Goal: Transaction & Acquisition: Purchase product/service

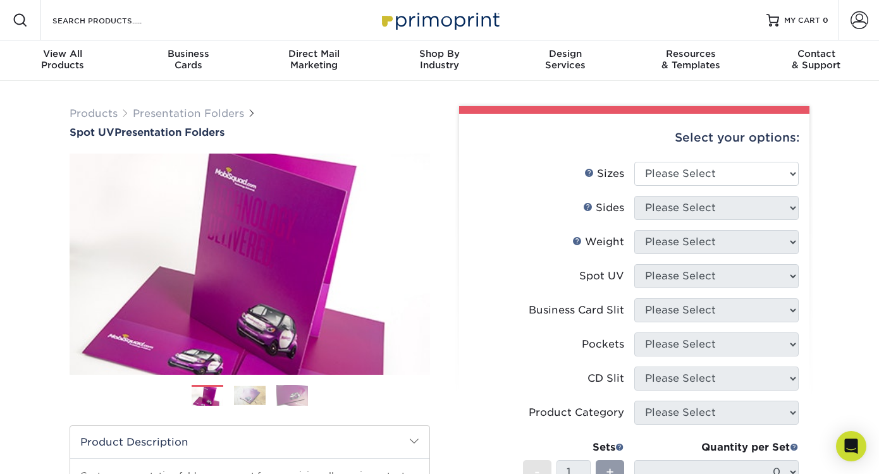
click at [431, 11] on img at bounding box center [439, 19] width 126 height 27
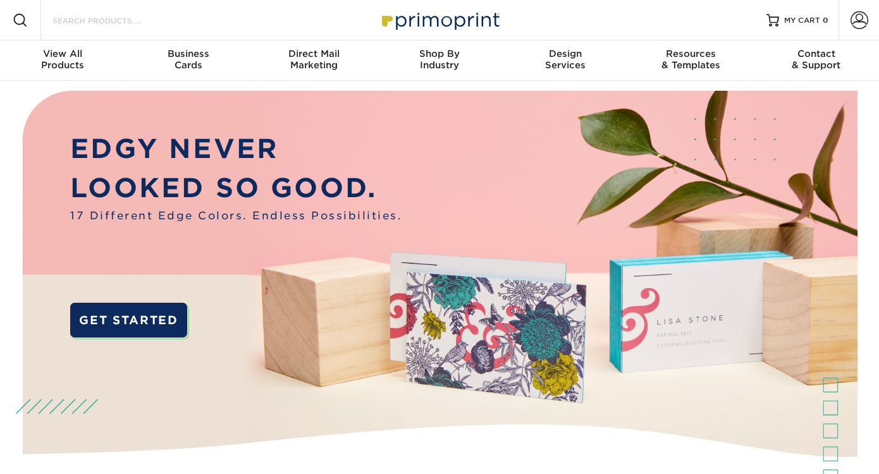
click at [129, 25] on input "Search Products" at bounding box center [112, 20] width 123 height 15
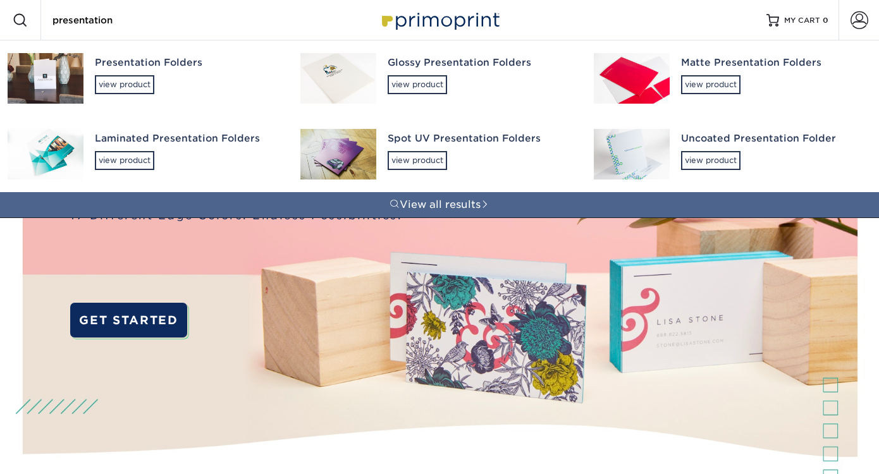
type input "presentation"
click at [106, 71] on div "Presentation Folders view product" at bounding box center [186, 74] width 183 height 69
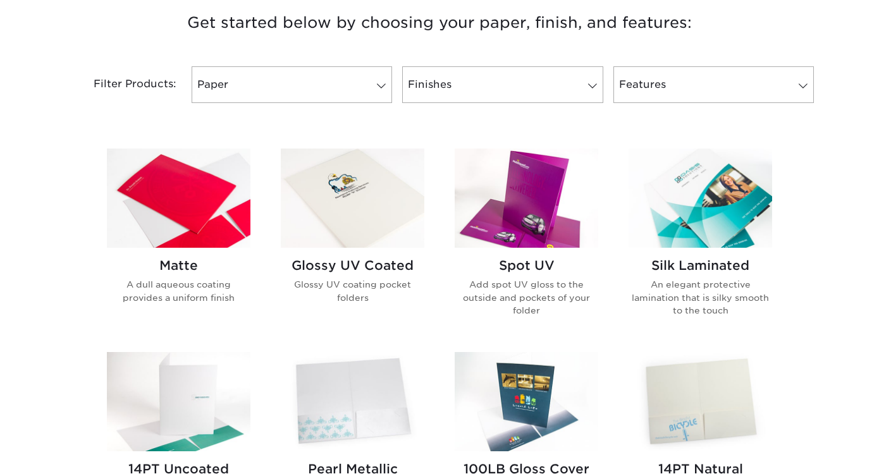
scroll to position [546, 0]
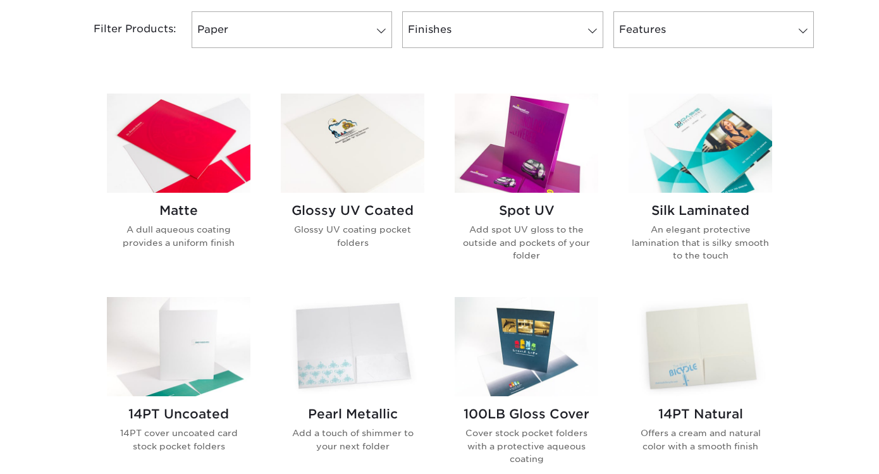
click at [370, 167] on img at bounding box center [353, 143] width 144 height 99
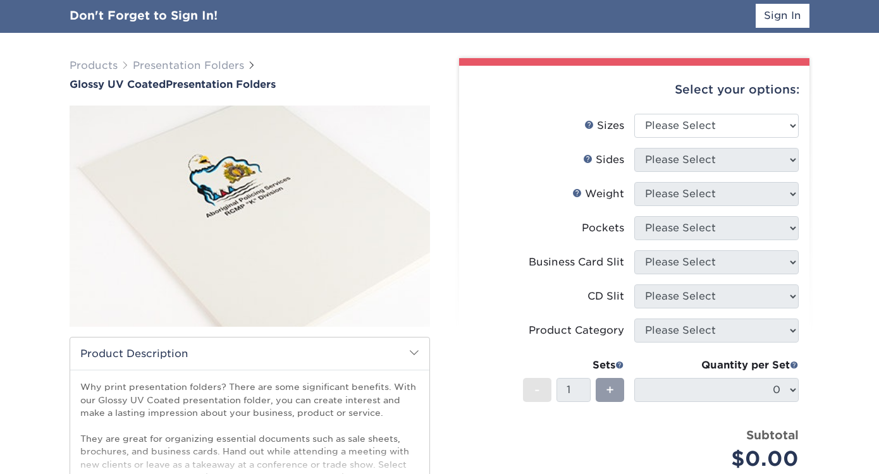
scroll to position [83, 0]
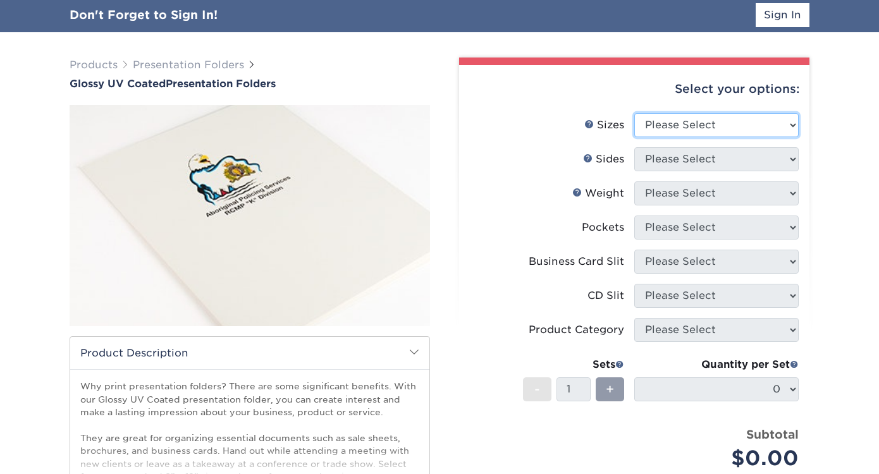
click at [669, 122] on select "Please Select 5.25" x 10.5" 6" x 9" 9" x 12" 9" x 14.5"" at bounding box center [716, 125] width 164 height 24
select select "9.00x12.00"
click at [634, 113] on select "Please Select 5.25" x 10.5" 6" x 9" 9" x 12" 9" x 14.5"" at bounding box center [716, 125] width 164 height 24
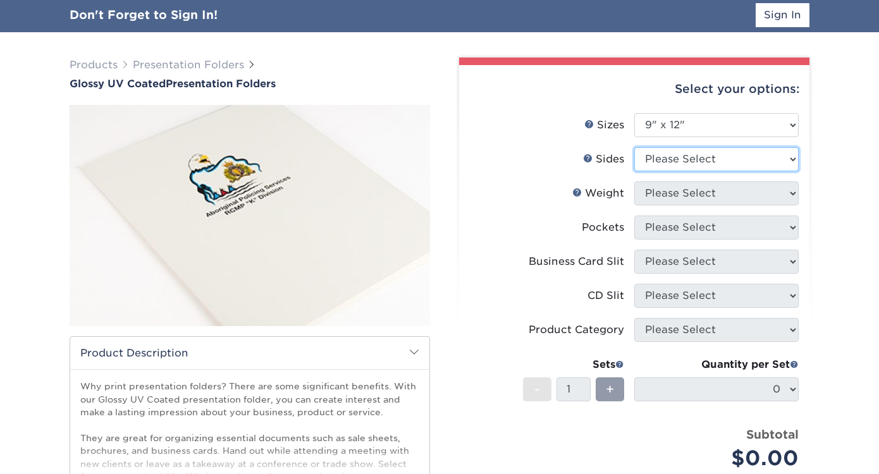
click at [677, 161] on select "Please Select Print Both Sides Print Front Only" at bounding box center [716, 159] width 164 height 24
select select "13abbda7-1d64-4f25-8bb2-c179b224825d"
click at [634, 147] on select "Please Select Print Both Sides Print Front Only" at bounding box center [716, 159] width 164 height 24
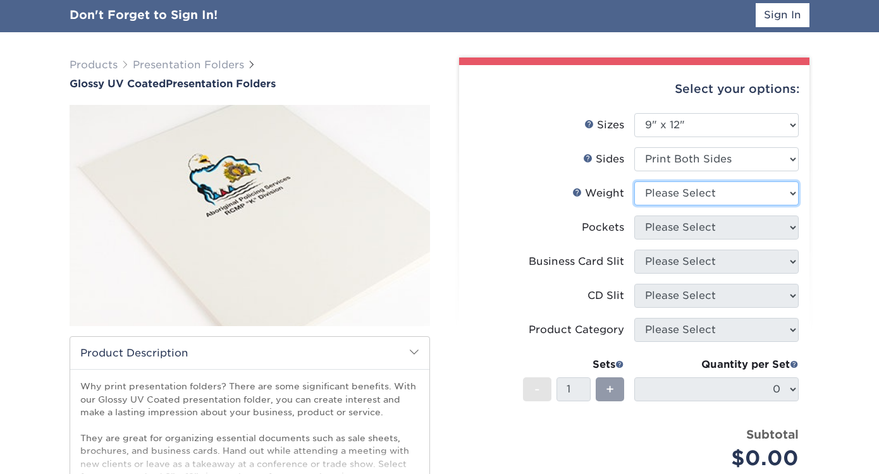
click at [669, 197] on select "Please Select 14PT 16PT" at bounding box center [716, 194] width 164 height 24
select select "16PT"
click at [634, 182] on select "Please Select 14PT 16PT" at bounding box center [716, 194] width 164 height 24
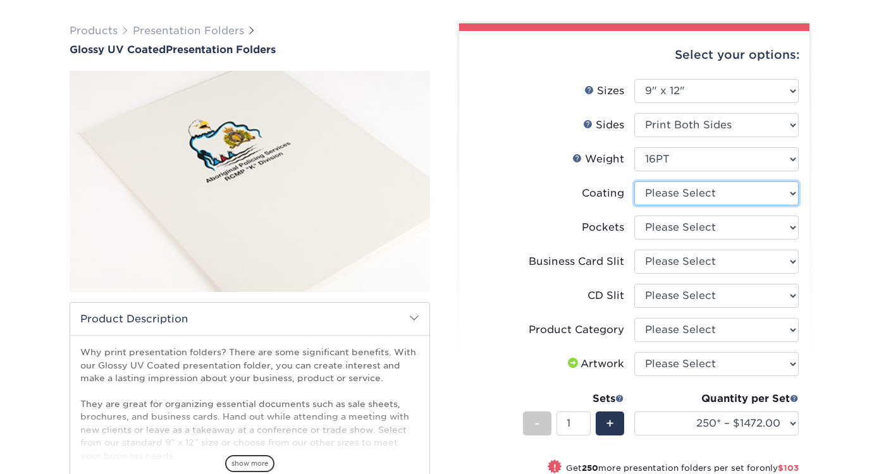
click at [667, 194] on select at bounding box center [716, 194] width 164 height 24
select select "ae367451-b2b8-45df-a344-0f05b6a12993"
click at [634, 182] on select at bounding box center [716, 194] width 164 height 24
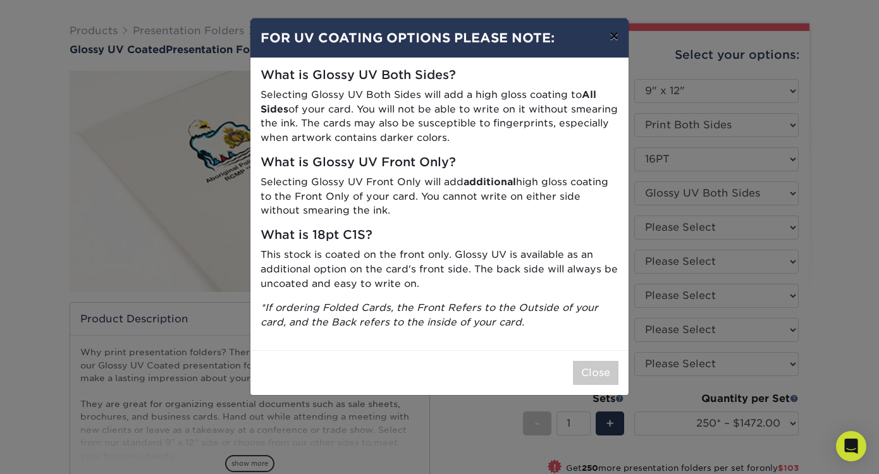
drag, startPoint x: 611, startPoint y: 37, endPoint x: 538, endPoint y: 18, distance: 75.8
click at [611, 37] on button "×" at bounding box center [614, 35] width 29 height 35
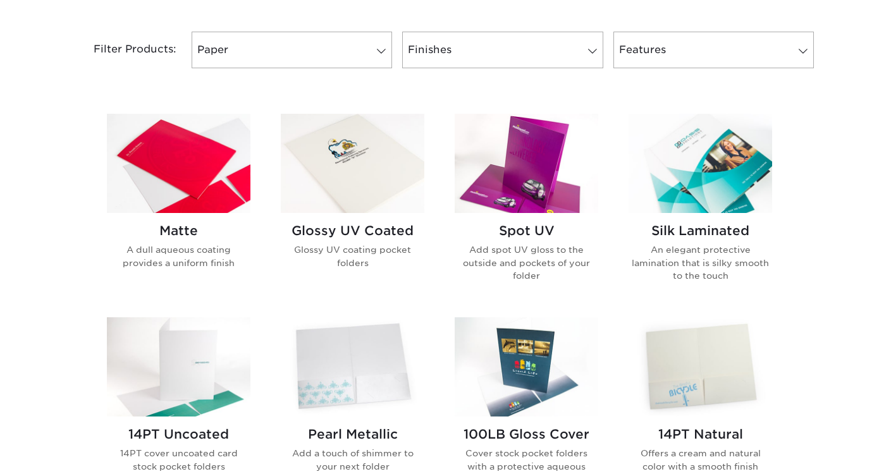
scroll to position [573, 0]
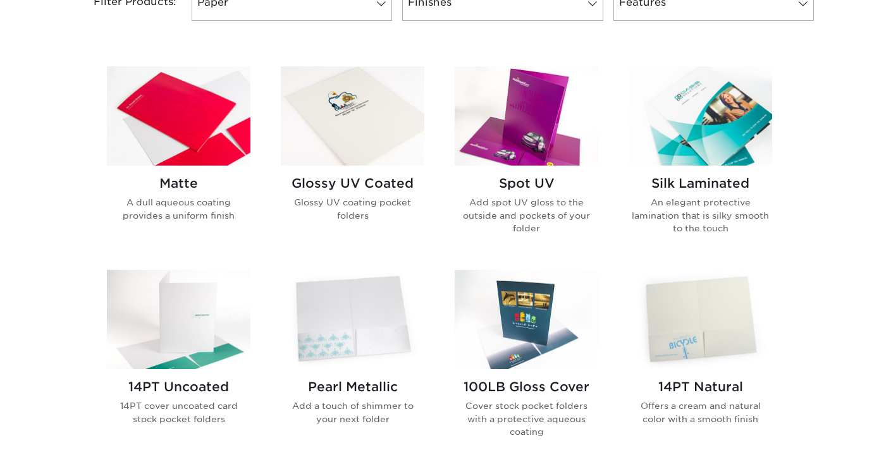
click at [712, 133] on img at bounding box center [701, 115] width 144 height 99
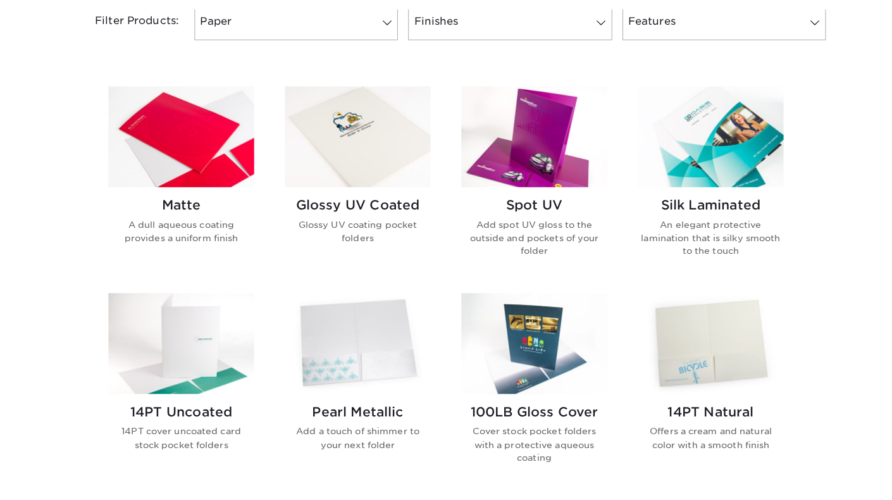
scroll to position [559, 0]
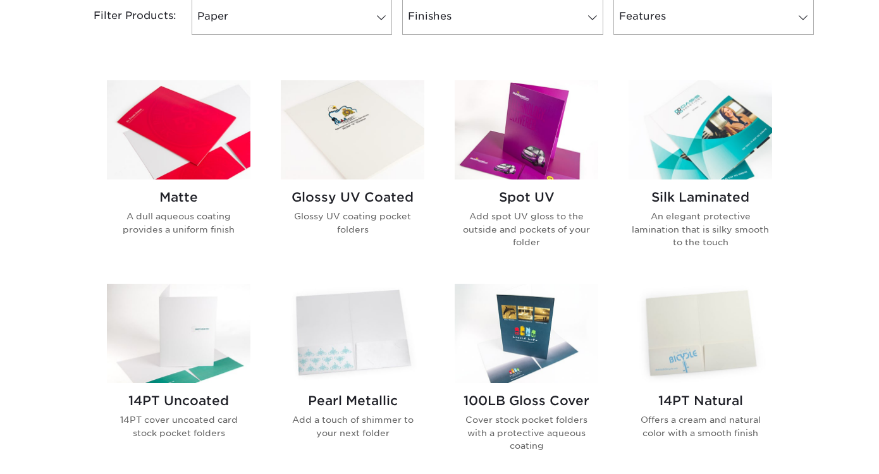
drag, startPoint x: 197, startPoint y: 128, endPoint x: 164, endPoint y: 130, distance: 32.9
click at [197, 128] on img at bounding box center [179, 129] width 144 height 99
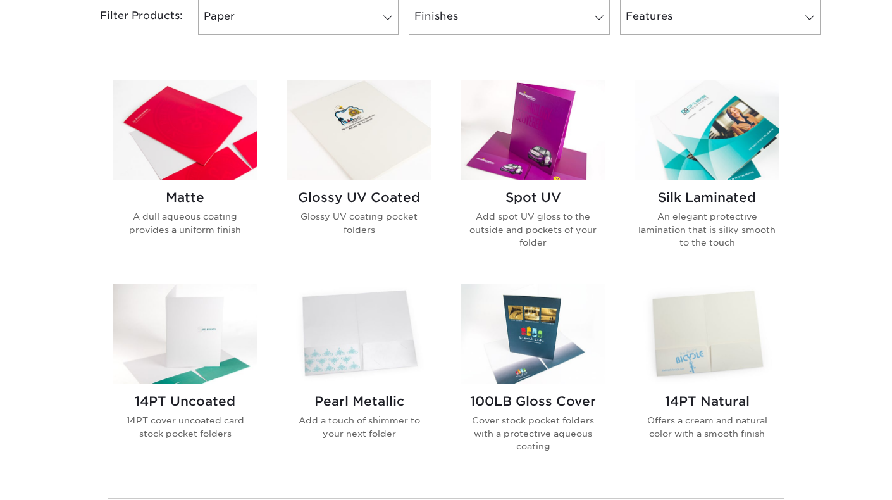
click at [386, 163] on img at bounding box center [359, 129] width 144 height 99
click at [706, 131] on img at bounding box center [707, 129] width 144 height 99
click at [366, 156] on img at bounding box center [359, 129] width 144 height 99
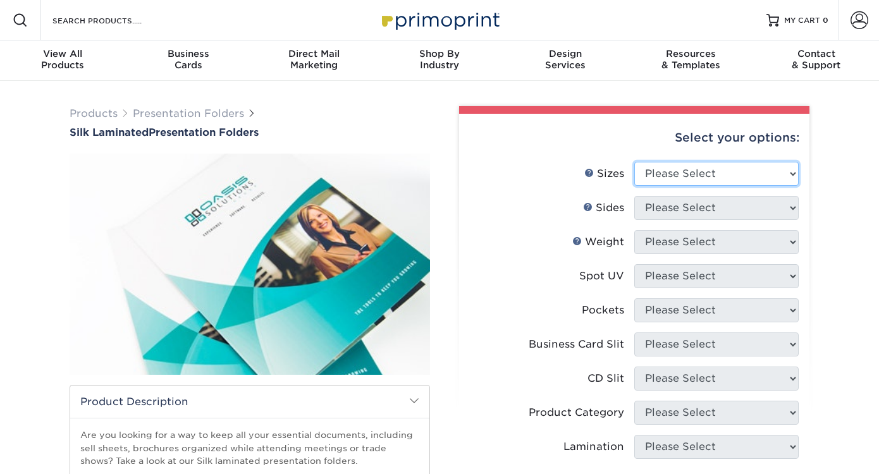
click at [729, 180] on select "Please Select 6" x 9" 9" x 12"" at bounding box center [716, 174] width 164 height 24
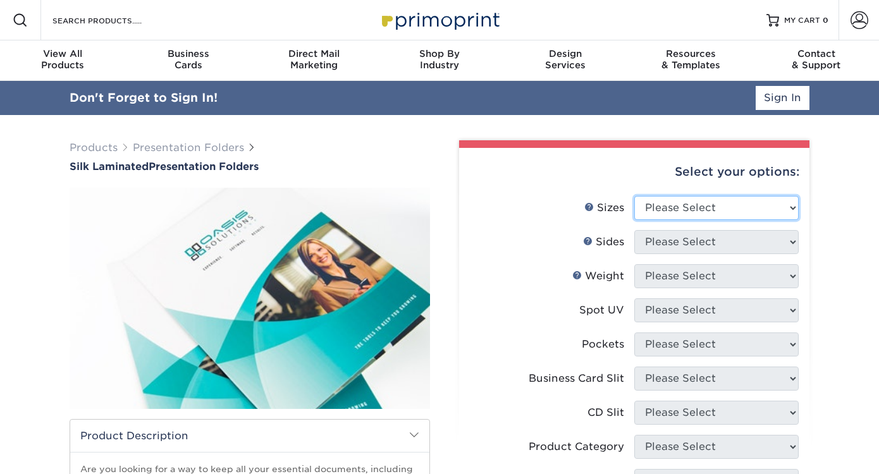
select select "9.00x12.00"
click at [634, 196] on select "Please Select 6" x 9" 9" x 12"" at bounding box center [716, 208] width 164 height 24
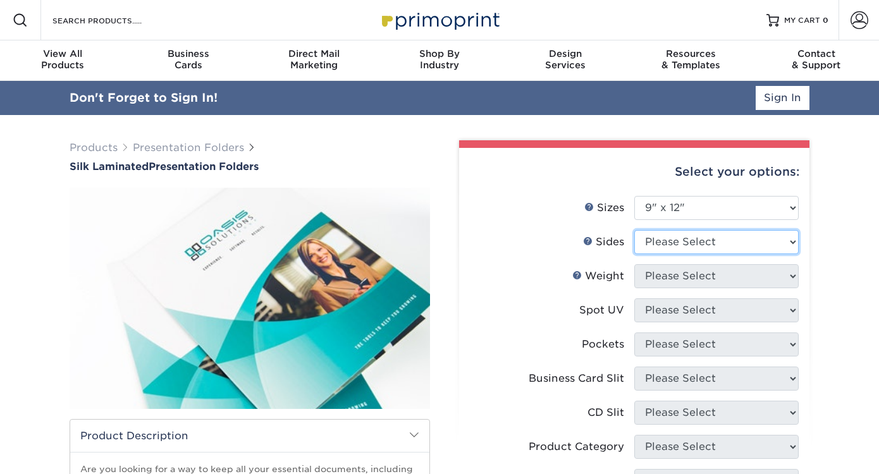
click at [672, 239] on select "Please Select Print Both Sides Print Front Only" at bounding box center [716, 242] width 164 height 24
select select "13abbda7-1d64-4f25-8bb2-c179b224825d"
click at [634, 230] on select "Please Select Print Both Sides Print Front Only" at bounding box center [716, 242] width 164 height 24
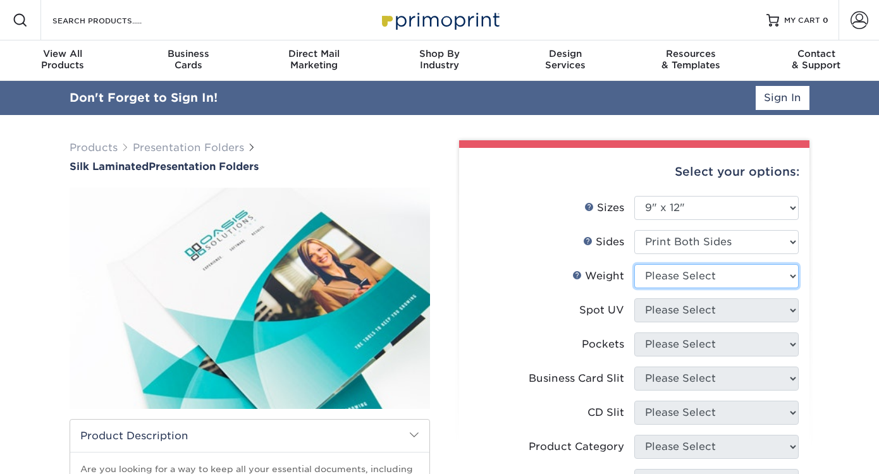
click at [693, 276] on select "Please Select 16PT" at bounding box center [716, 276] width 164 height 24
select select "16PT"
click at [634, 264] on select "Please Select 16PT" at bounding box center [716, 276] width 164 height 24
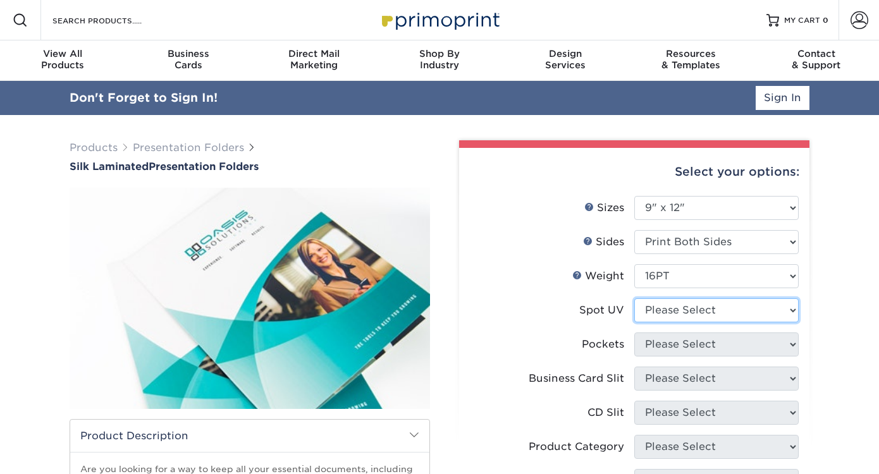
click at [696, 311] on select "Please Select No Spot UV Front Only" at bounding box center [716, 311] width 164 height 24
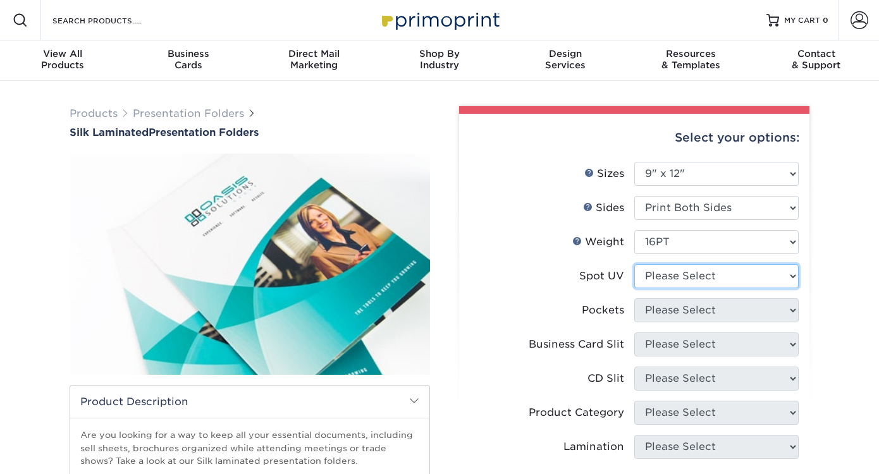
click at [663, 280] on select "Please Select No Spot UV Front Only" at bounding box center [716, 276] width 164 height 24
select select "1"
click at [634, 264] on select "Please Select No Spot UV Front Only" at bounding box center [716, 276] width 164 height 24
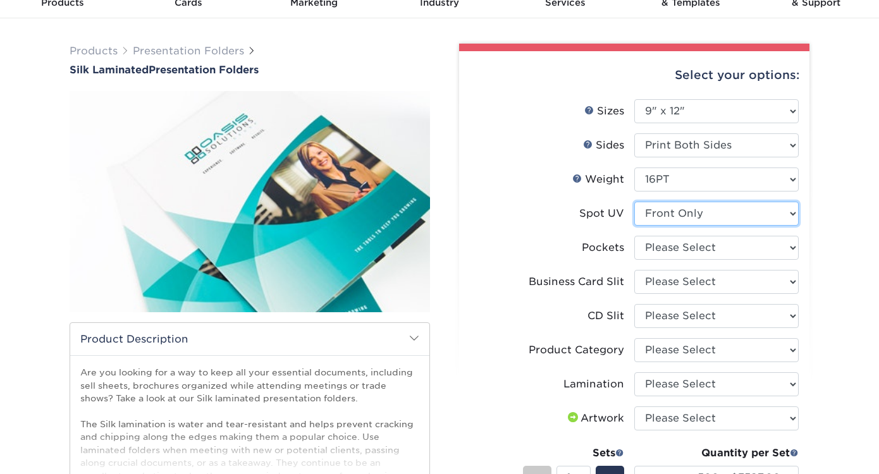
scroll to position [65, 0]
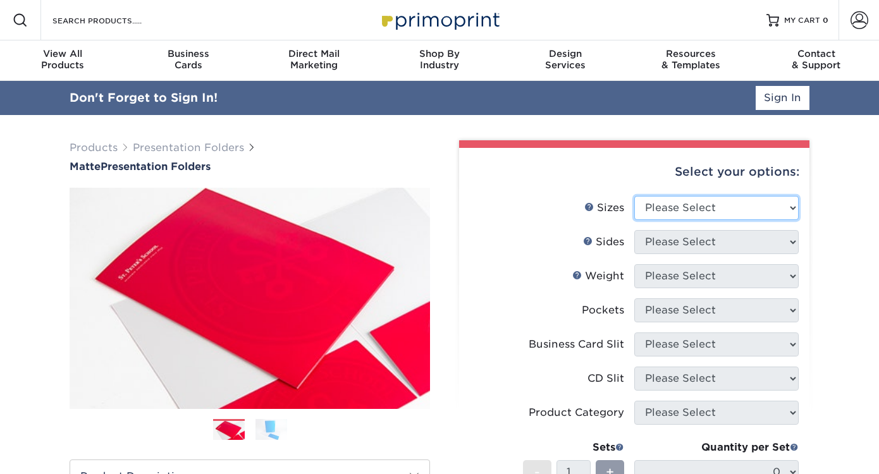
click at [680, 211] on select "Please Select 6" x 9" 9" x 12"" at bounding box center [716, 208] width 164 height 24
click at [634, 196] on select "Please Select 6" x 9" 9" x 12"" at bounding box center [716, 208] width 164 height 24
click at [684, 207] on select "Please Select 6" x 9" 9" x 12"" at bounding box center [716, 208] width 164 height 24
select select "9.00x12.00"
click at [634, 196] on select "Please Select 6" x 9" 9" x 12"" at bounding box center [716, 208] width 164 height 24
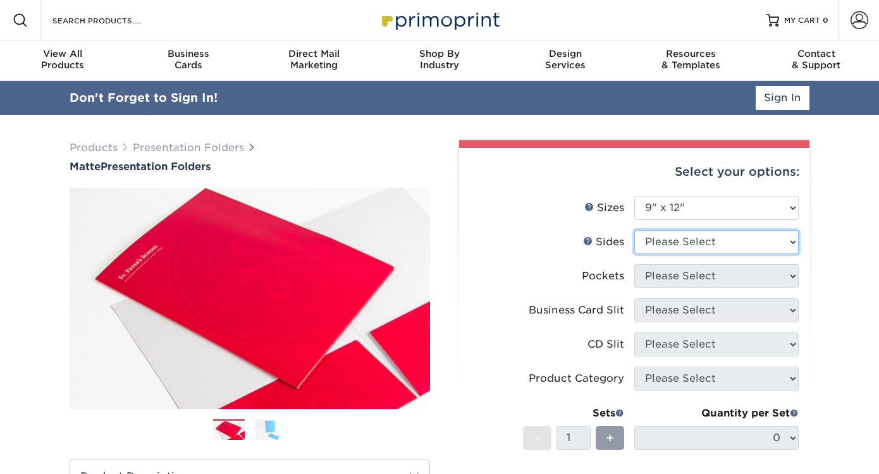
click at [679, 243] on select "Please Select Print Both Sides Print Front Only" at bounding box center [716, 242] width 164 height 24
select select "13abbda7-1d64-4f25-8bb2-c179b224825d"
click at [634, 230] on select "Please Select Print Both Sides Print Front Only" at bounding box center [716, 242] width 164 height 24
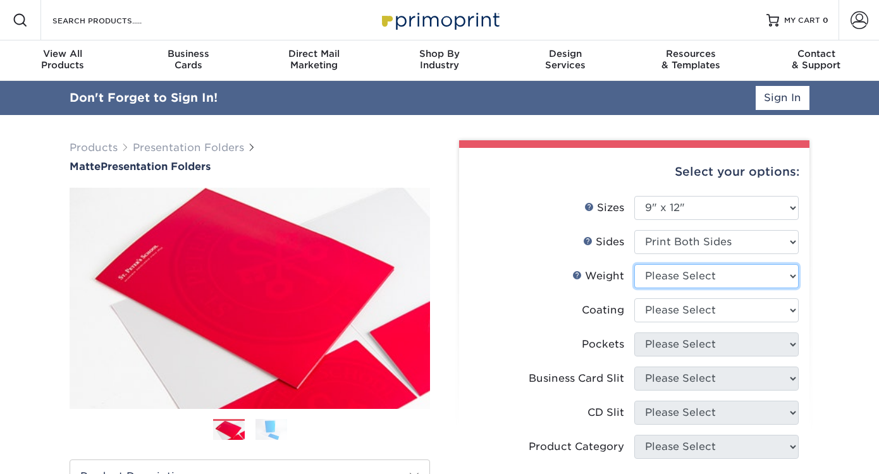
click at [672, 275] on select "Please Select 14PT 16PT" at bounding box center [716, 276] width 164 height 24
select select "16PT"
click at [634, 264] on select "Please Select 14PT 16PT" at bounding box center [716, 276] width 164 height 24
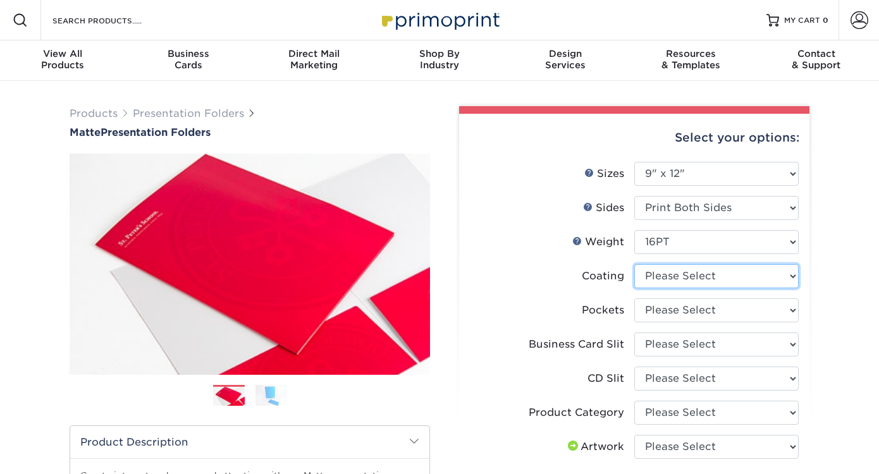
click at [720, 274] on select at bounding box center [716, 276] width 164 height 24
select select "121bb7b5-3b4d-429f-bd8d-bbf80e953313"
click at [634, 264] on select at bounding box center [716, 276] width 164 height 24
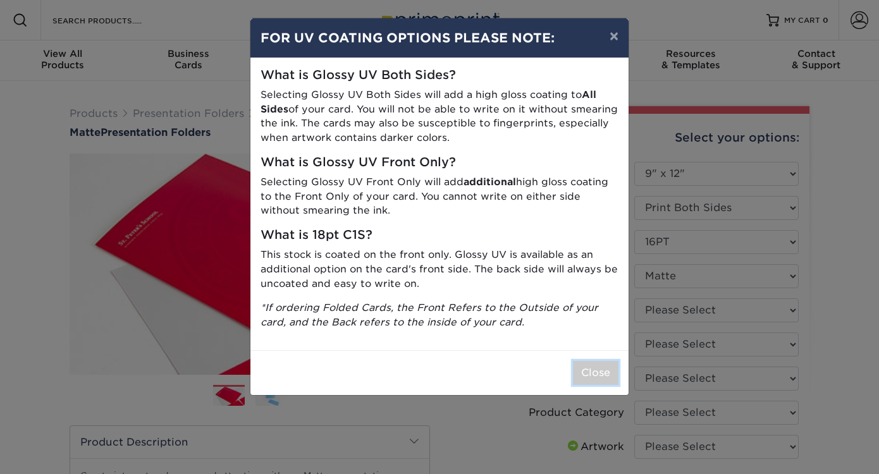
drag, startPoint x: 586, startPoint y: 374, endPoint x: 598, endPoint y: 372, distance: 12.3
click at [586, 374] on button "Close" at bounding box center [596, 373] width 46 height 24
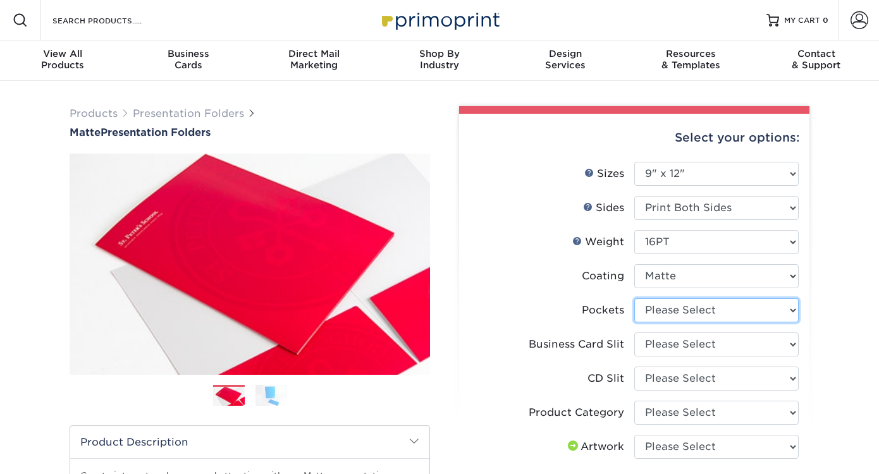
click at [673, 307] on select "Please Select 1 Pocket on the Left (Front) Side 1 Pocket on the Right (Back) Si…" at bounding box center [716, 311] width 164 height 24
select select "e8427203-e3c7-4640-a4e8-bae00c228d98"
click at [634, 299] on select "Please Select 1 Pocket on the Left (Front) Side 1 Pocket on the Right (Back) Si…" at bounding box center [716, 311] width 164 height 24
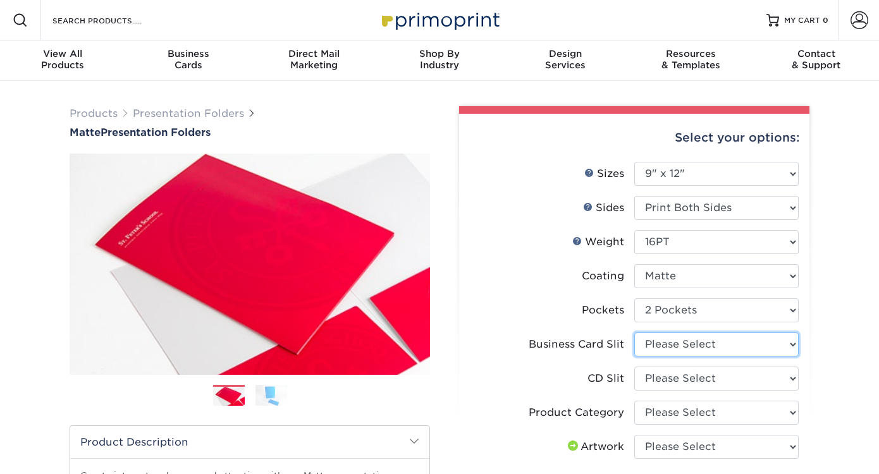
click at [668, 339] on select "Please Select No Business Card Slits On Both Pockets - Horizontal On Both Pocke…" at bounding box center [716, 345] width 164 height 24
select select "7e99cc7c-ff09-4e60-a1f6-bcfcb05688a6"
click at [634, 333] on select "Please Select No Business Card Slits On Both Pockets - Horizontal On Both Pocke…" at bounding box center [716, 345] width 164 height 24
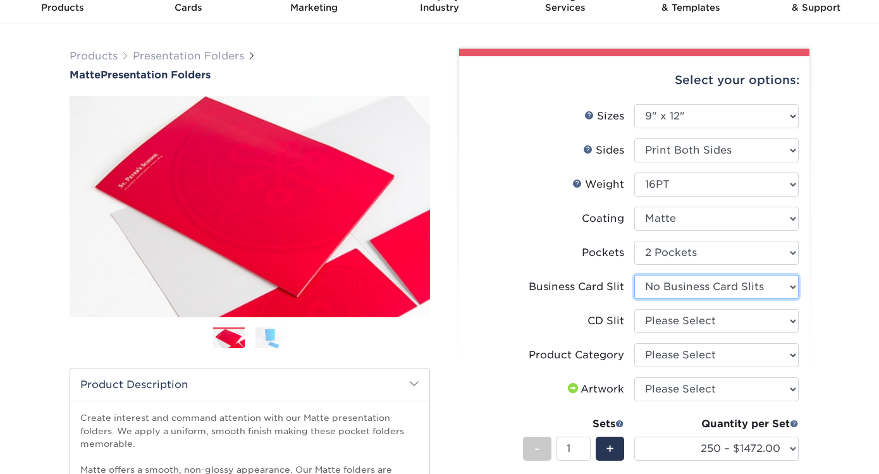
scroll to position [59, 0]
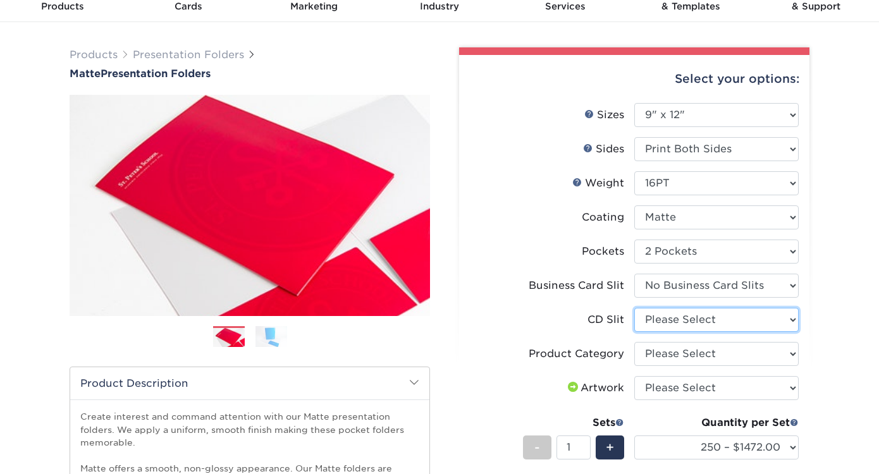
click at [665, 321] on select "Please Select No CD Slit On the Left (Front) Pocket On the Right (Back) Pocket" at bounding box center [716, 320] width 164 height 24
select select "a092264a-7428-4d8e-b024-417dbebc6e25"
click at [634, 308] on select "Please Select No CD Slit On the Left (Front) Pocket On the Right (Back) Pocket" at bounding box center [716, 320] width 164 height 24
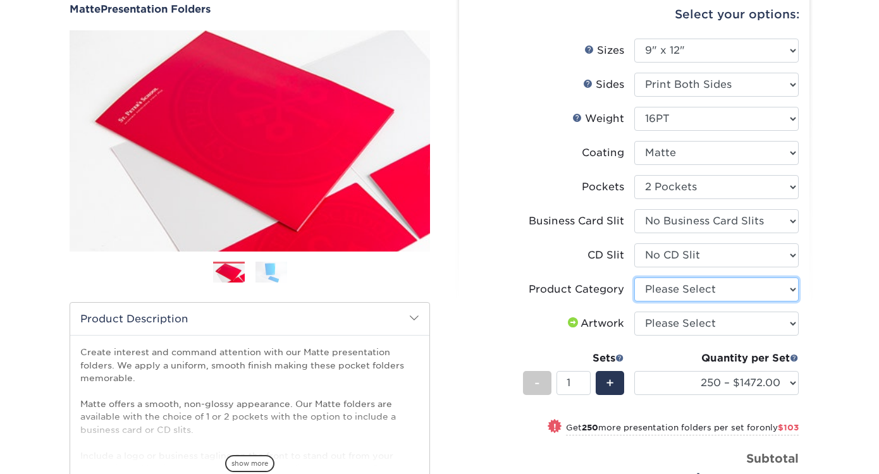
click at [681, 288] on select "Please Select Presentation Folders" at bounding box center [716, 290] width 164 height 24
select select "57f7a581-ec4a-49d7-930d-eb044a1d12ac"
click at [634, 278] on select "Please Select Presentation Folders" at bounding box center [716, 290] width 164 height 24
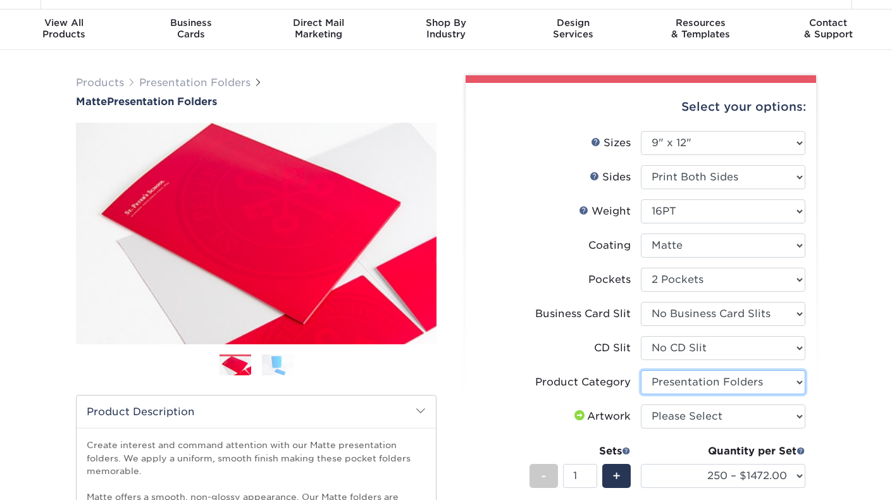
scroll to position [37, 0]
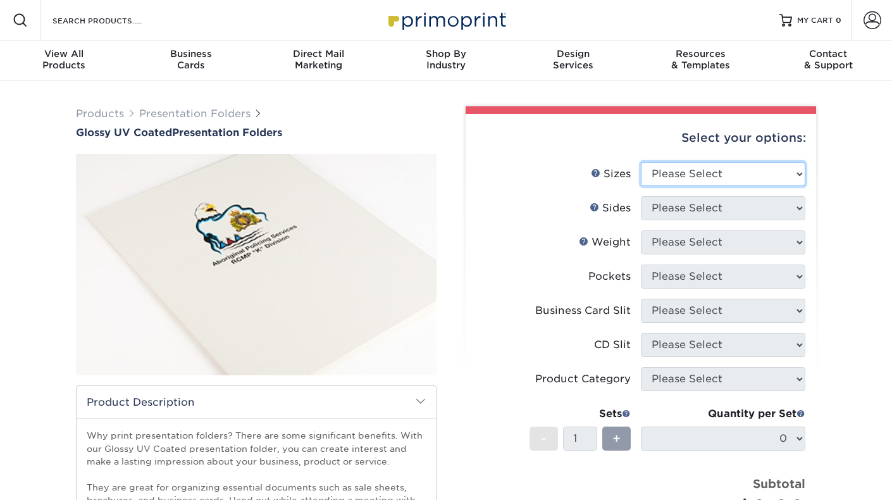
click at [722, 174] on select "Please Select 5.25" x 10.5" 6" x 9" 9" x 12" 9" x 14.5"" at bounding box center [723, 174] width 164 height 24
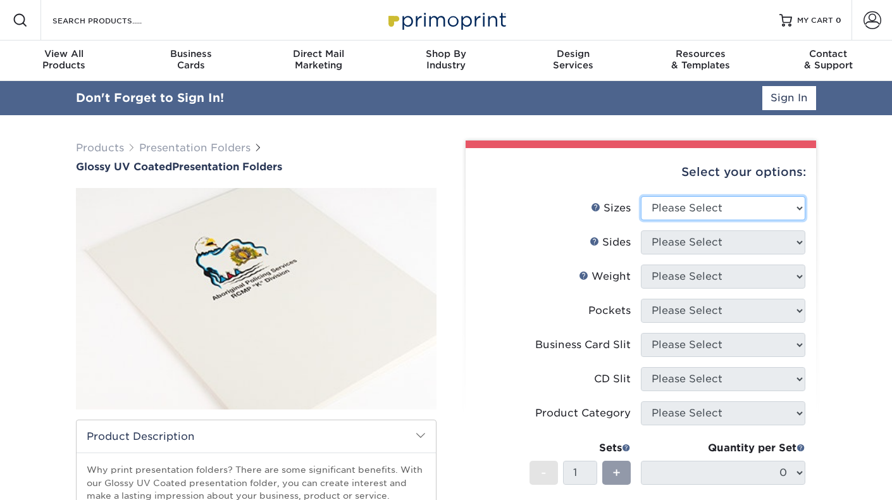
select select "9.00x12.00"
click at [641, 196] on select "Please Select 5.25" x 10.5" 6" x 9" 9" x 12" 9" x 14.5"" at bounding box center [723, 208] width 164 height 24
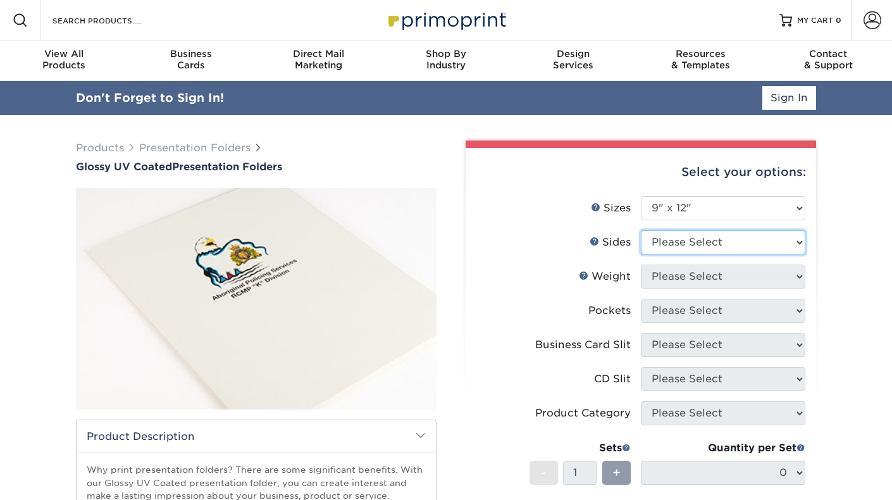
click at [689, 240] on select "Please Select Print Both Sides Print Front Only" at bounding box center [723, 242] width 164 height 24
select select "13abbda7-1d64-4f25-8bb2-c179b224825d"
click at [641, 230] on select "Please Select Print Both Sides Print Front Only" at bounding box center [723, 242] width 164 height 24
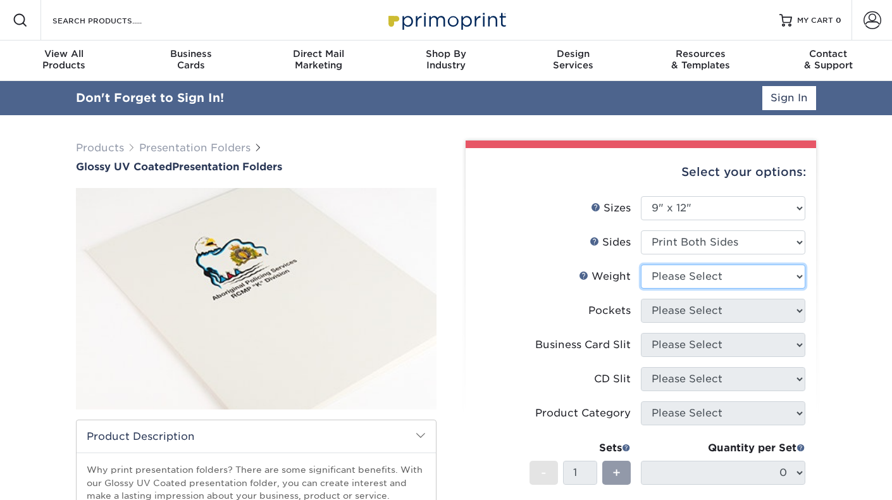
click at [691, 278] on select "Please Select 14PT 16PT" at bounding box center [723, 276] width 164 height 24
click at [641, 264] on select "Please Select 14PT 16PT" at bounding box center [723, 276] width 164 height 24
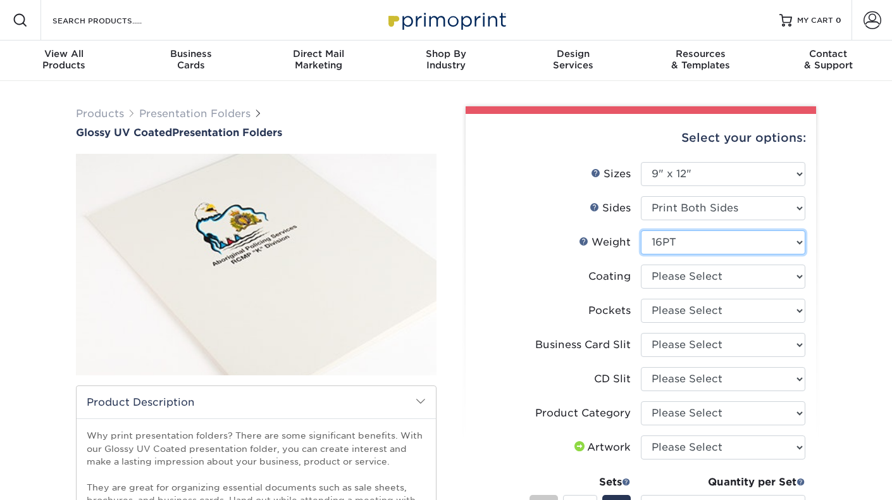
click at [677, 238] on select "Please Select 14PT 16PT" at bounding box center [723, 242] width 164 height 24
select select "-1"
click at [641, 230] on select "Please Select 14PT 16PT" at bounding box center [723, 242] width 164 height 24
select select
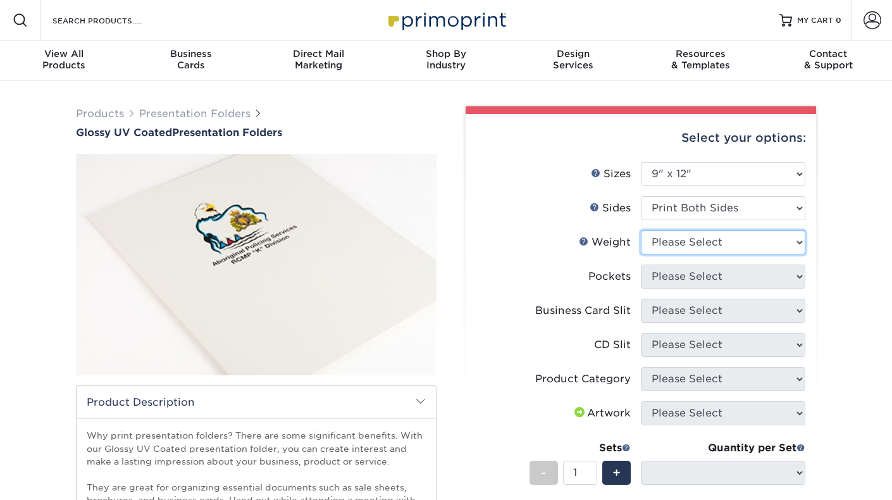
click at [670, 240] on select "Please Select 14PT 16PT" at bounding box center [723, 242] width 164 height 24
select select "14PT"
click at [641, 230] on select "Please Select 14PT 16PT" at bounding box center [723, 242] width 164 height 24
select select
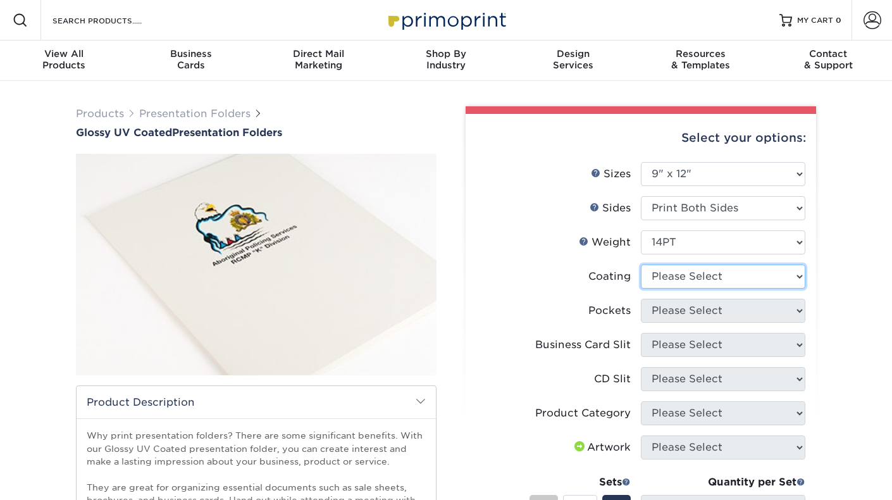
click at [687, 277] on select at bounding box center [723, 276] width 164 height 24
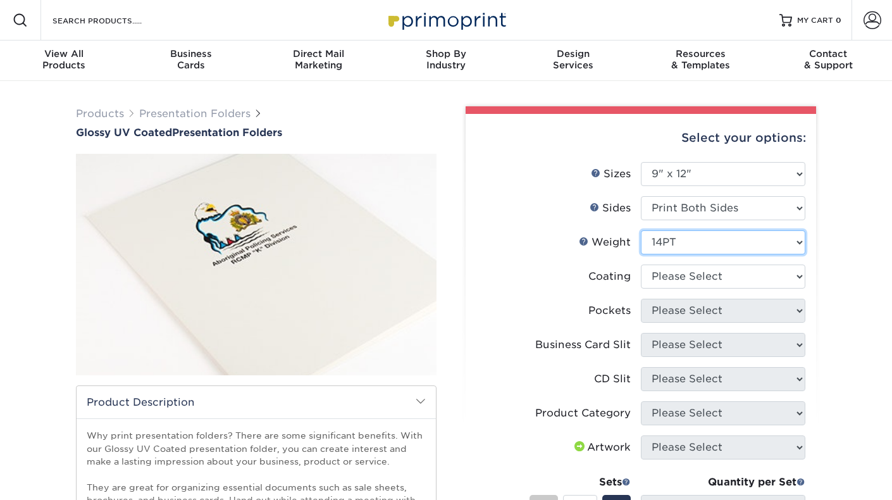
click at [686, 239] on select "Please Select 14PT 16PT" at bounding box center [723, 242] width 164 height 24
select select "16PT"
click at [641, 230] on select "Please Select 14PT 16PT" at bounding box center [723, 242] width 164 height 24
select select "-1"
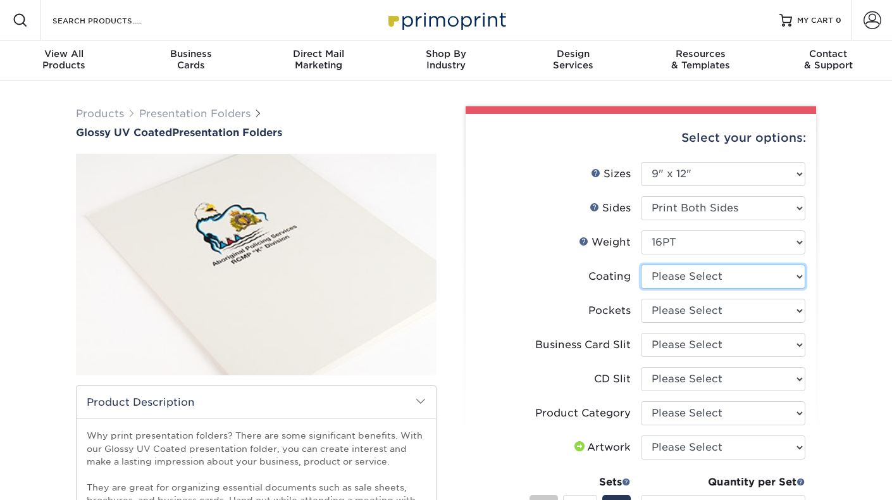
click at [722, 273] on select at bounding box center [723, 276] width 164 height 24
select select "ae367451-b2b8-45df-a344-0f05b6a12993"
click at [641, 264] on select at bounding box center [723, 276] width 164 height 24
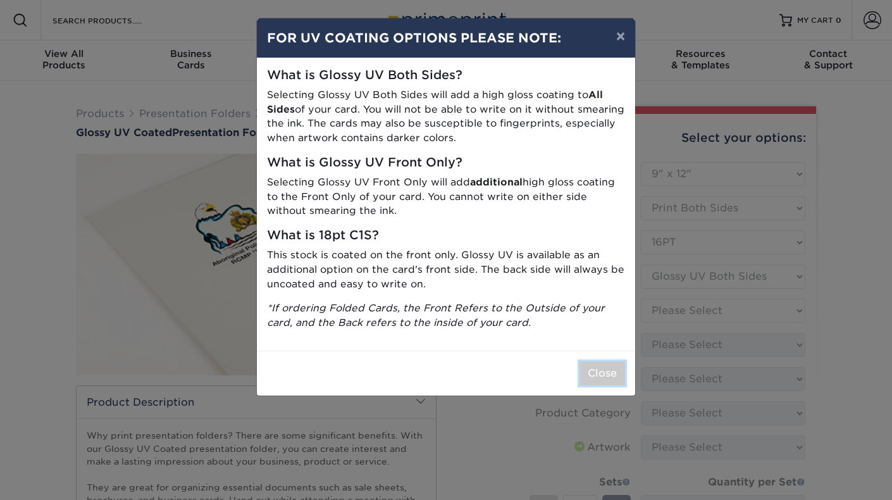
click at [606, 375] on button "Close" at bounding box center [602, 373] width 46 height 24
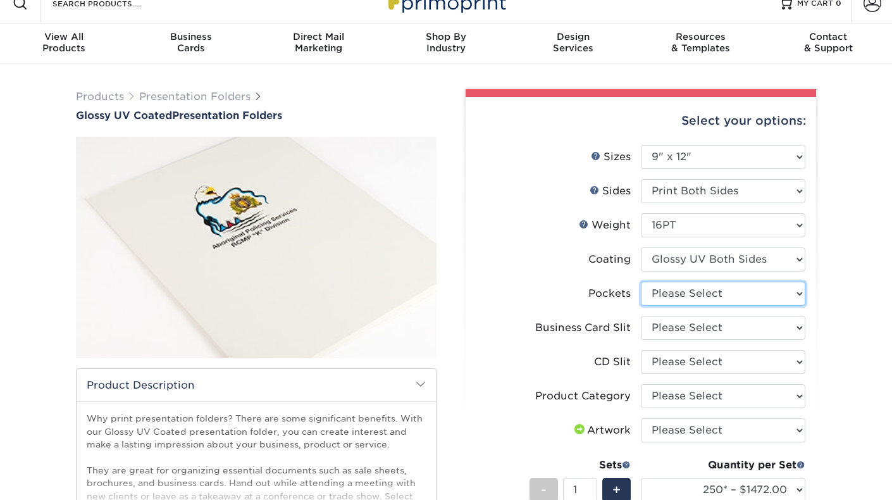
click at [737, 297] on select "Please Select 1 Pocket on the Left (Front) Side 1 Pocket on the Right (Back) Si…" at bounding box center [723, 293] width 164 height 24
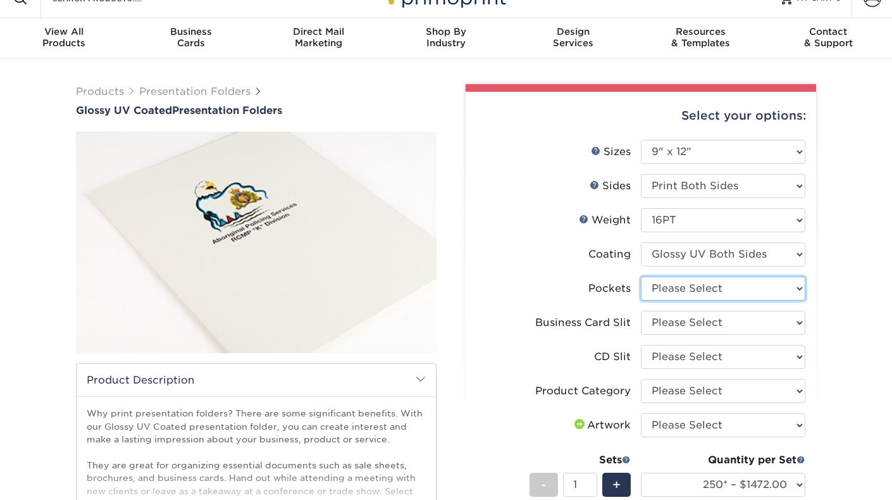
select select "e8427203-e3c7-4640-a4e8-bae00c228d98"
click at [641, 276] on select "Please Select 1 Pocket on the Left (Front) Side 1 Pocket on the Right (Back) Si…" at bounding box center [723, 288] width 164 height 24
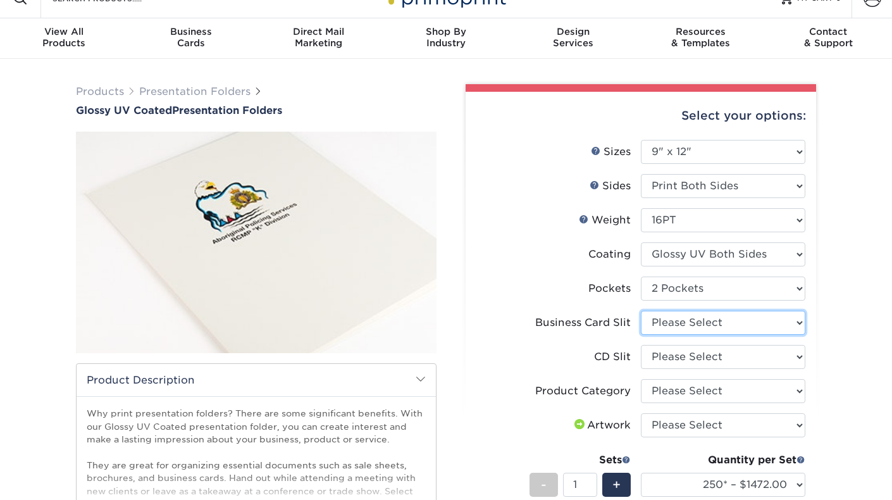
click at [701, 316] on select "Please Select No Business Card Slits On Both Pockets - Horizontal On Both Pocke…" at bounding box center [723, 323] width 164 height 24
select select "7e99cc7c-ff09-4e60-a1f6-bcfcb05688a6"
click at [641, 311] on select "Please Select No Business Card Slits On Both Pockets - Horizontal On Both Pocke…" at bounding box center [723, 323] width 164 height 24
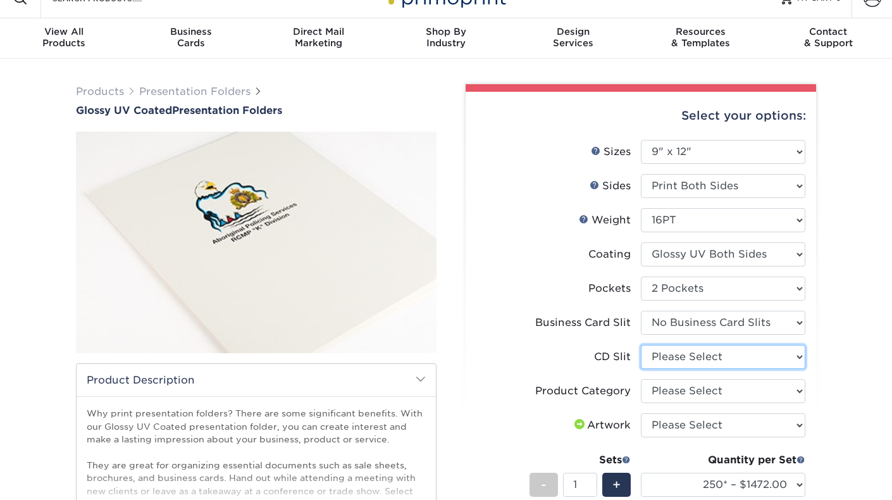
click at [691, 353] on select "Please Select No CD Slit On the Left (Front) Pocket On the Right (Back) Pocket" at bounding box center [723, 357] width 164 height 24
select select "a092264a-7428-4d8e-b024-417dbebc6e25"
click at [641, 345] on select "Please Select No CD Slit On the Left (Front) Pocket On the Right (Back) Pocket" at bounding box center [723, 357] width 164 height 24
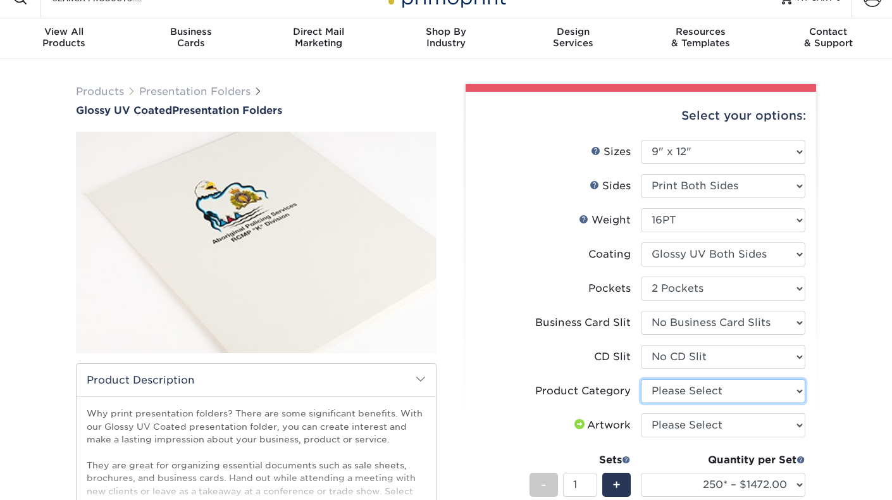
click at [691, 390] on select "Please Select Presentation Folders" at bounding box center [723, 391] width 164 height 24
select select "57f7a581-ec4a-49d7-930d-eb044a1d12ac"
click at [641, 379] on select "Please Select Presentation Folders" at bounding box center [723, 391] width 164 height 24
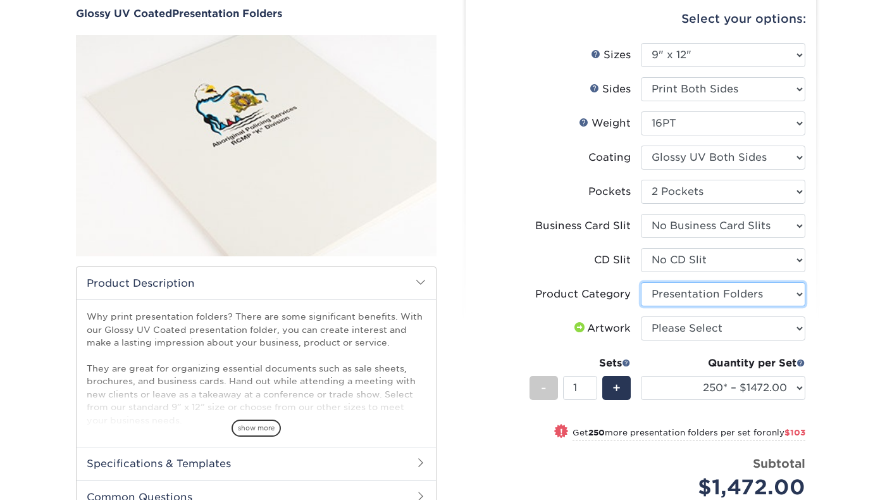
scroll to position [166, 0]
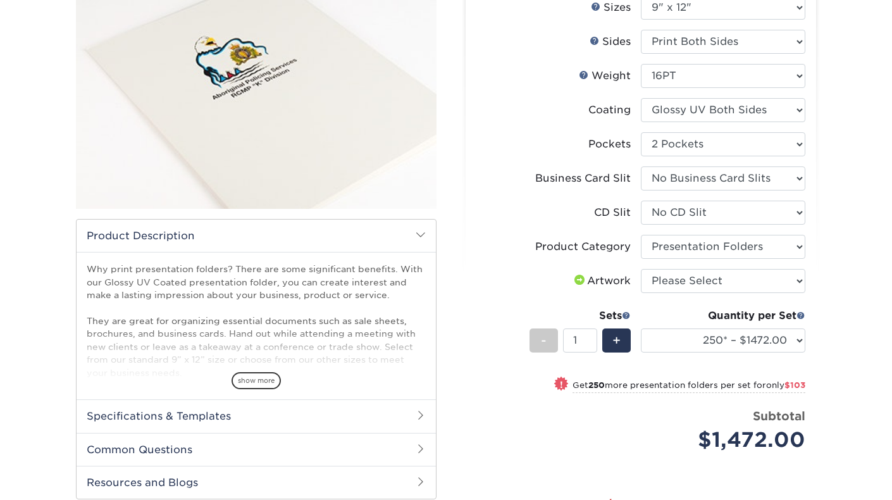
click at [235, 379] on span "show more" at bounding box center [255, 380] width 49 height 17
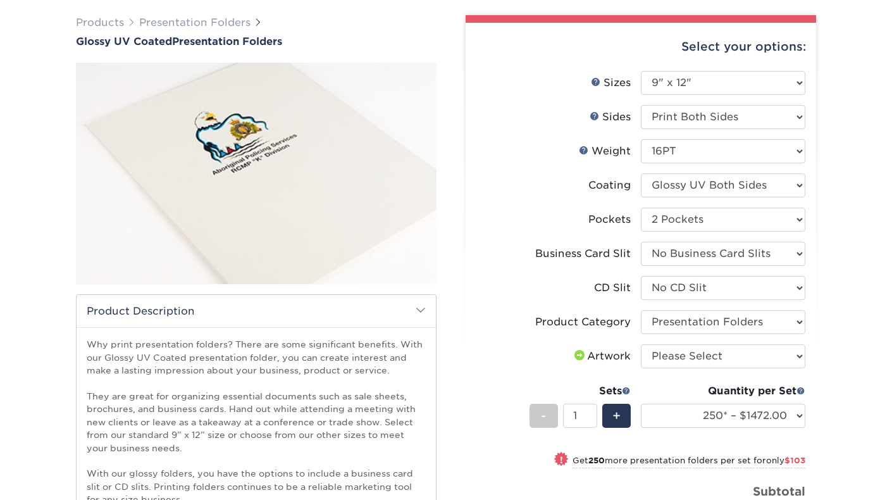
scroll to position [89, 0]
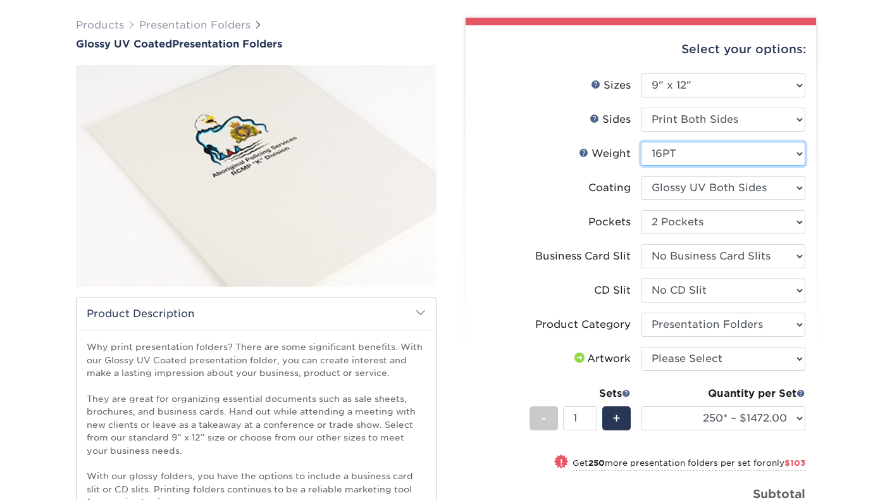
click at [691, 157] on select "Please Select 14PT 16PT" at bounding box center [723, 154] width 164 height 24
select select "14PT"
click at [641, 142] on select "Please Select 14PT 16PT" at bounding box center [723, 154] width 164 height 24
select select "-1"
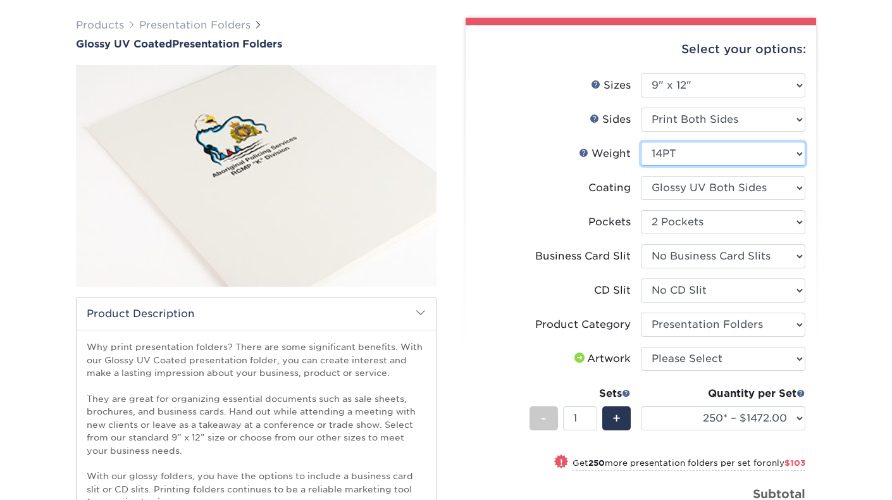
select select "-1"
select select
select select "-1"
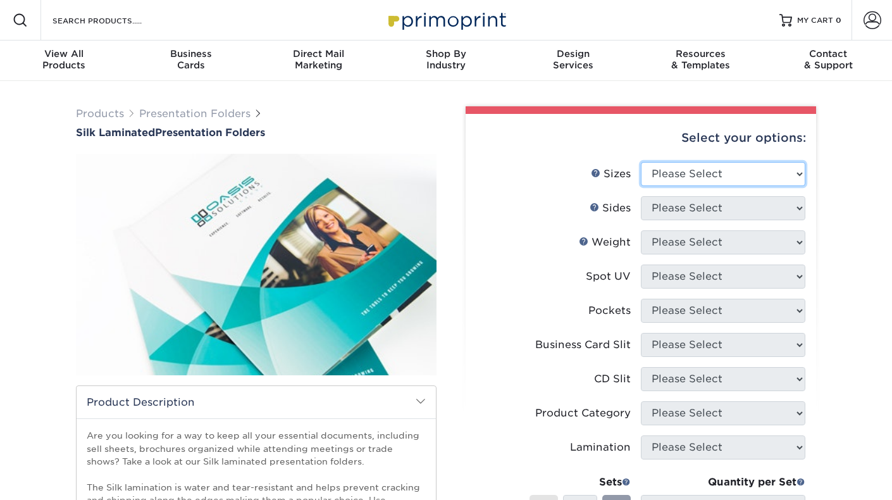
click at [739, 167] on select "Please Select 6" x 9" 9" x 12"" at bounding box center [723, 174] width 164 height 24
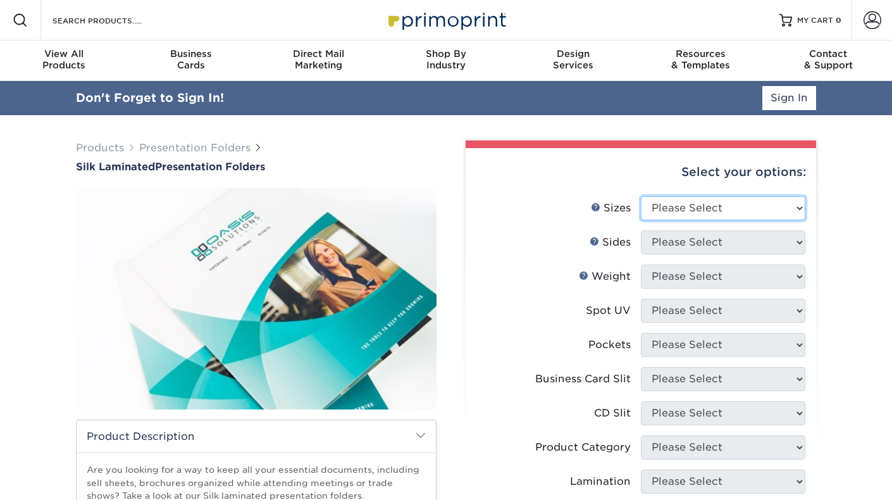
select select "9.00x12.00"
click at [641, 196] on select "Please Select 6" x 9" 9" x 12"" at bounding box center [723, 208] width 164 height 24
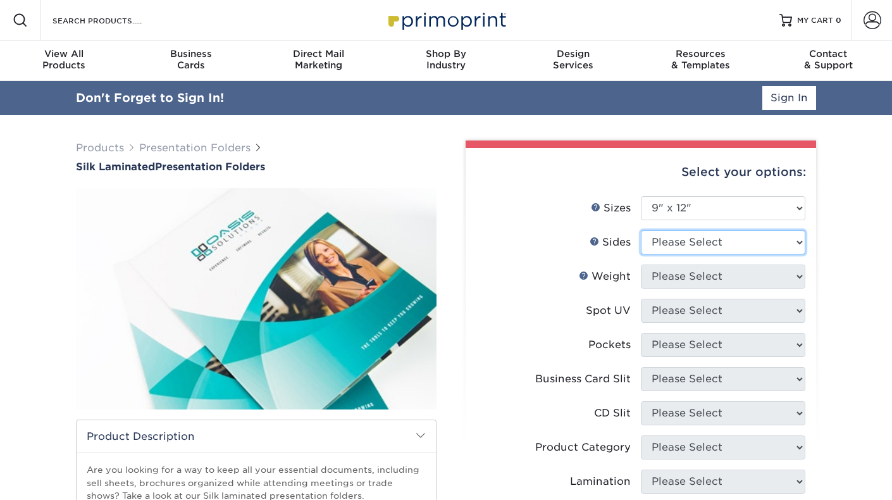
click at [682, 242] on select "Please Select Print Both Sides Print Front Only" at bounding box center [723, 242] width 164 height 24
select select "13abbda7-1d64-4f25-8bb2-c179b224825d"
click at [641, 230] on select "Please Select Print Both Sides Print Front Only" at bounding box center [723, 242] width 164 height 24
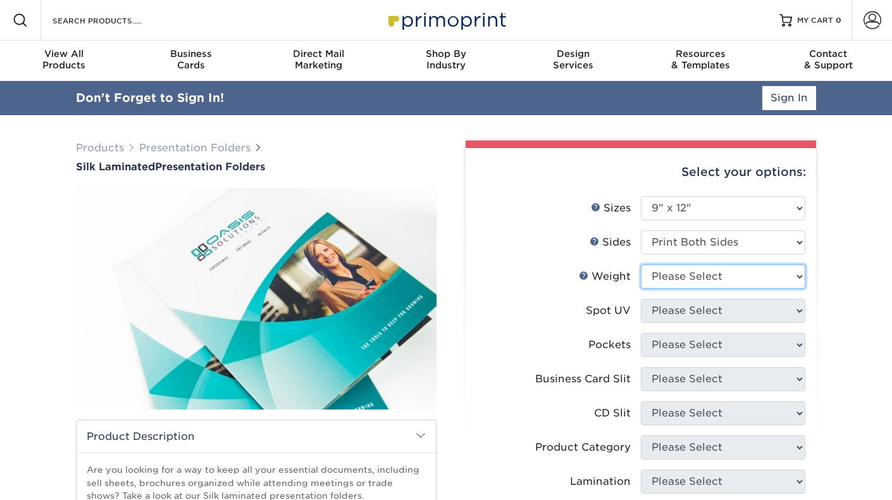
click at [684, 276] on select "Please Select 16PT" at bounding box center [723, 276] width 164 height 24
select select "16PT"
click at [641, 264] on select "Please Select 16PT" at bounding box center [723, 276] width 164 height 24
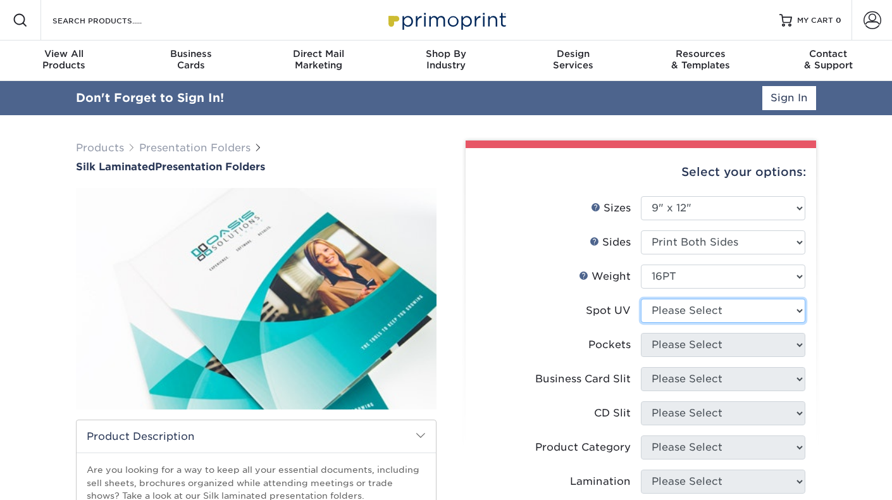
click at [680, 311] on select "Please Select No Spot UV Front Only" at bounding box center [723, 311] width 164 height 24
select select "3"
click at [641, 299] on select "Please Select No Spot UV Front Only" at bounding box center [723, 311] width 164 height 24
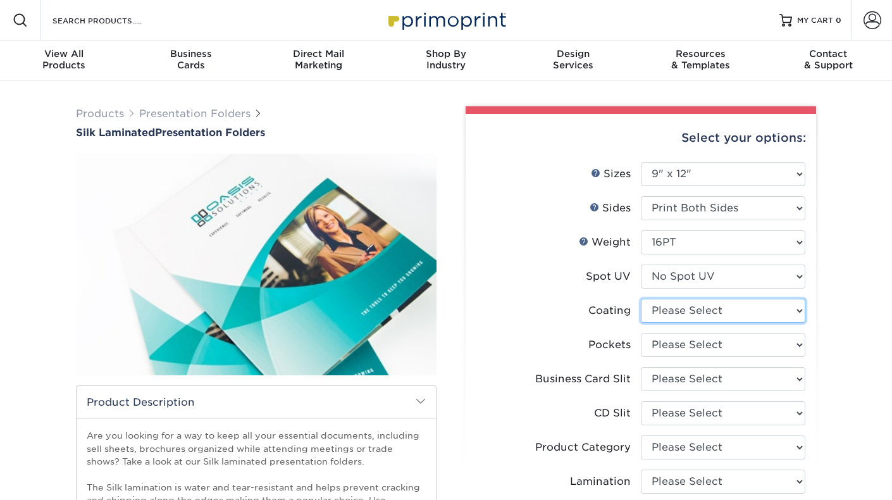
click at [737, 306] on select at bounding box center [723, 311] width 164 height 24
select select "3e7618de-abca-4bda-9f97-8b9129e913d8"
click at [641, 299] on select at bounding box center [723, 311] width 164 height 24
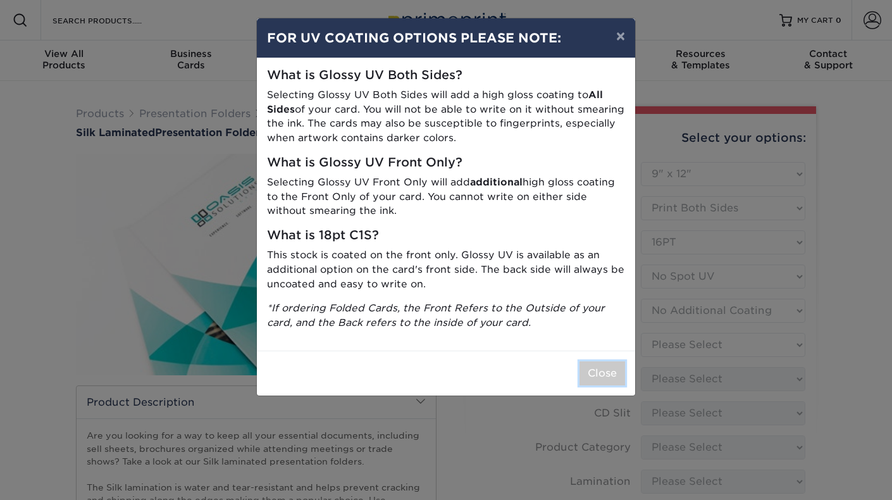
click at [613, 371] on button "Close" at bounding box center [602, 373] width 46 height 24
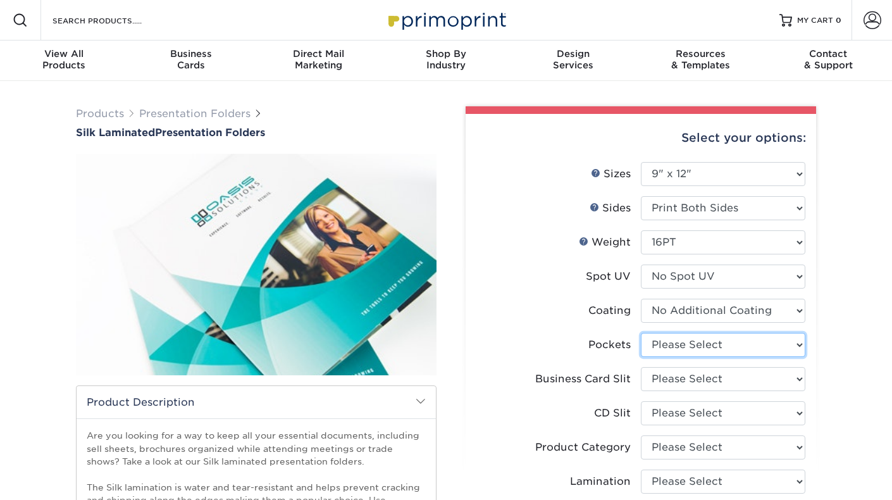
click at [727, 340] on select "Please Select 1 Pocket on the Left (Front) Side 1 Pocket on the Right (Back) Si…" at bounding box center [723, 345] width 164 height 24
select select "e8427203-e3c7-4640-a4e8-bae00c228d98"
click at [641, 333] on select "Please Select 1 Pocket on the Left (Front) Side 1 Pocket on the Right (Back) Si…" at bounding box center [723, 345] width 164 height 24
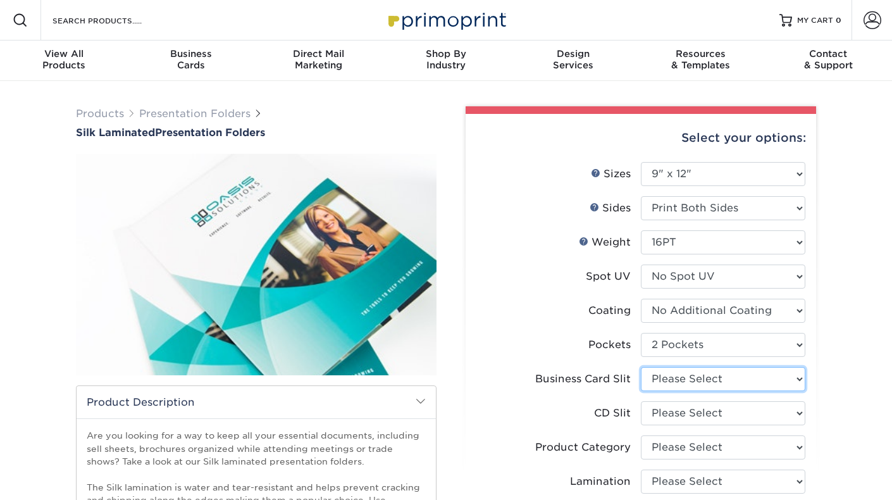
click at [697, 378] on select "Please Select No Business Card Slits On Both Pockets - Horizontal On Both Pocke…" at bounding box center [723, 379] width 164 height 24
select select "7e99cc7c-ff09-4e60-a1f6-bcfcb05688a6"
click at [641, 367] on select "Please Select No Business Card Slits On Both Pockets - Horizontal On Both Pocke…" at bounding box center [723, 379] width 164 height 24
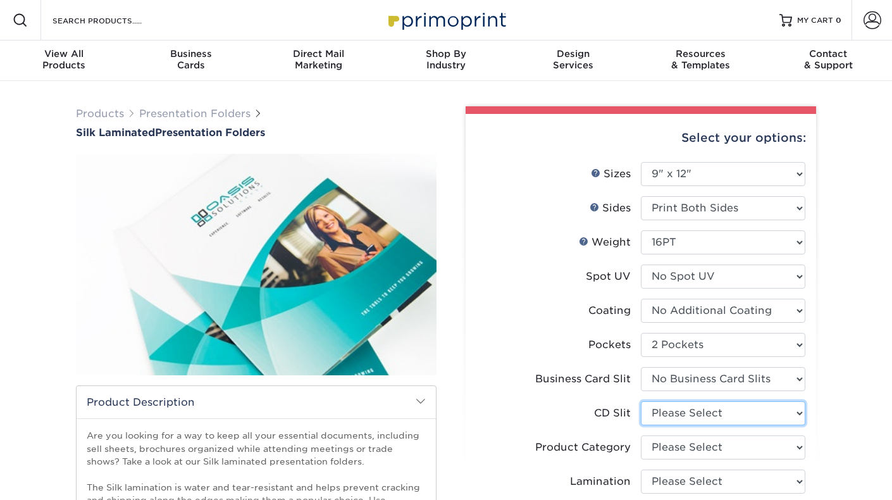
click at [682, 413] on select "Please Select No CD Slit On the Left (Front) Pocket On the Right (Back) Pocket …" at bounding box center [723, 413] width 164 height 24
select select "a092264a-7428-4d8e-b024-417dbebc6e25"
click at [641, 401] on select "Please Select No CD Slit On the Left (Front) Pocket On the Right (Back) Pocket …" at bounding box center [723, 413] width 164 height 24
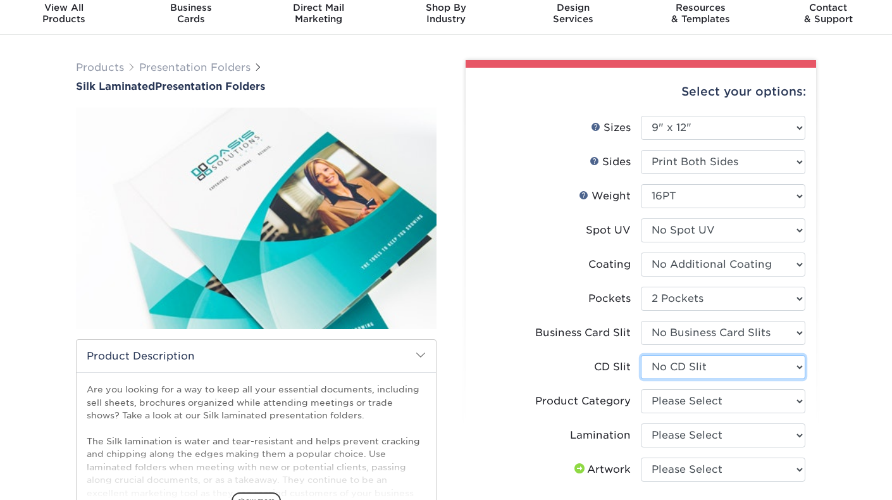
scroll to position [51, 0]
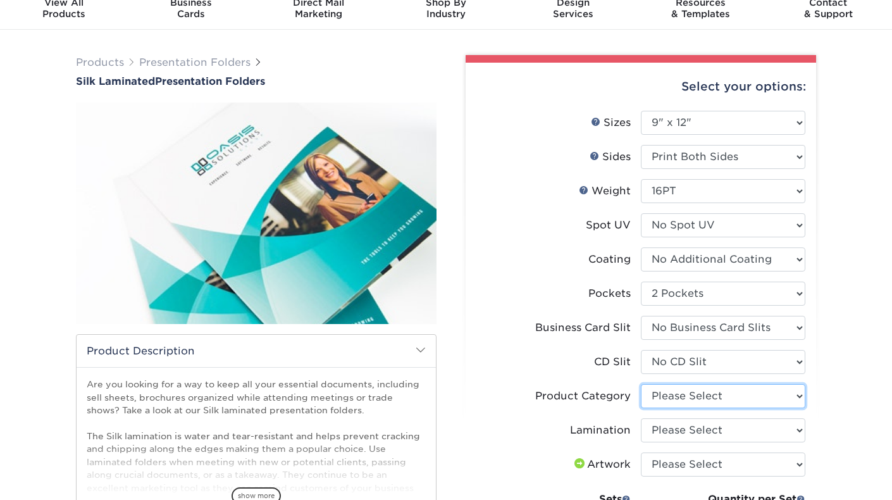
click at [683, 396] on select "Please Select Presentation Folders" at bounding box center [723, 396] width 164 height 24
select select "57f7a581-ec4a-49d7-930d-eb044a1d12ac"
click at [641, 384] on select "Please Select Presentation Folders" at bounding box center [723, 396] width 164 height 24
click at [694, 429] on select "Please Select Silk" at bounding box center [723, 430] width 164 height 24
select select "ccacb42f-45f7-42d3-bbd3-7c8421cf37f0"
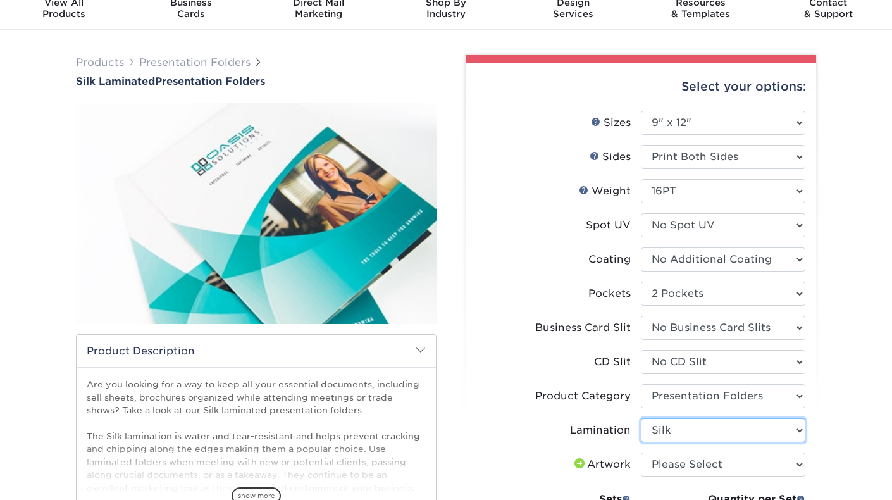
click at [641, 418] on select "Please Select Silk" at bounding box center [723, 430] width 164 height 24
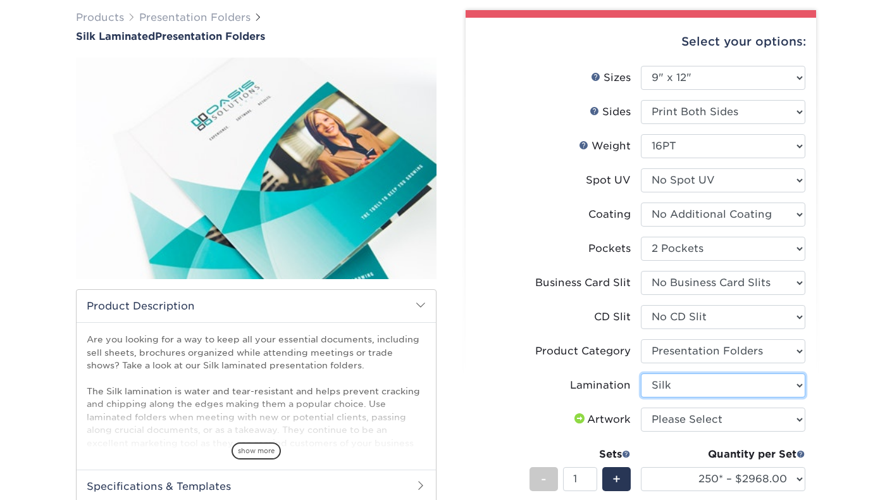
scroll to position [102, 0]
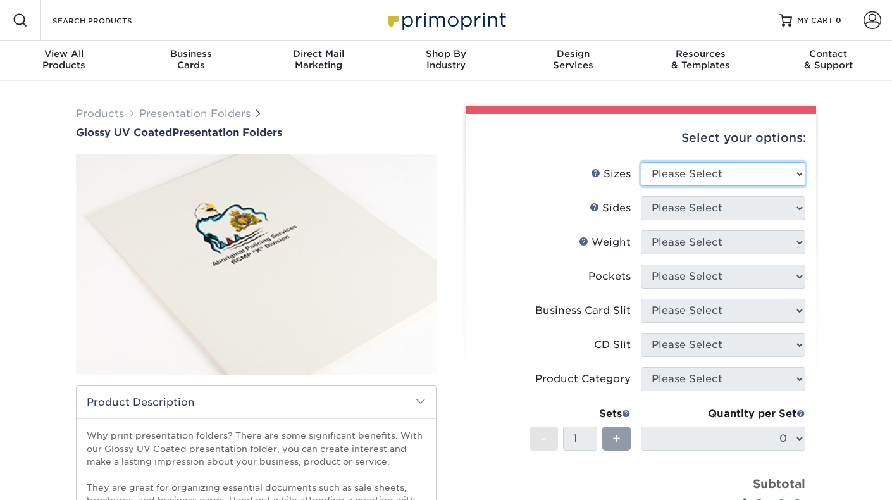
click at [676, 183] on select "Please Select 5.25" x 10.5" 6" x 9" 9" x 12" 9" x 14.5"" at bounding box center [723, 174] width 164 height 24
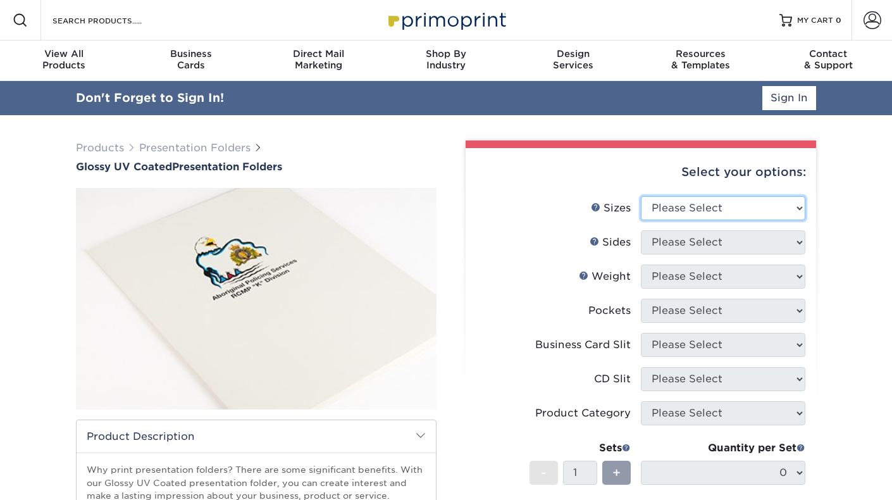
select select "9.00x12.00"
click at [641, 196] on select "Please Select 5.25" x 10.5" 6" x 9" 9" x 12" 9" x 14.5"" at bounding box center [723, 208] width 164 height 24
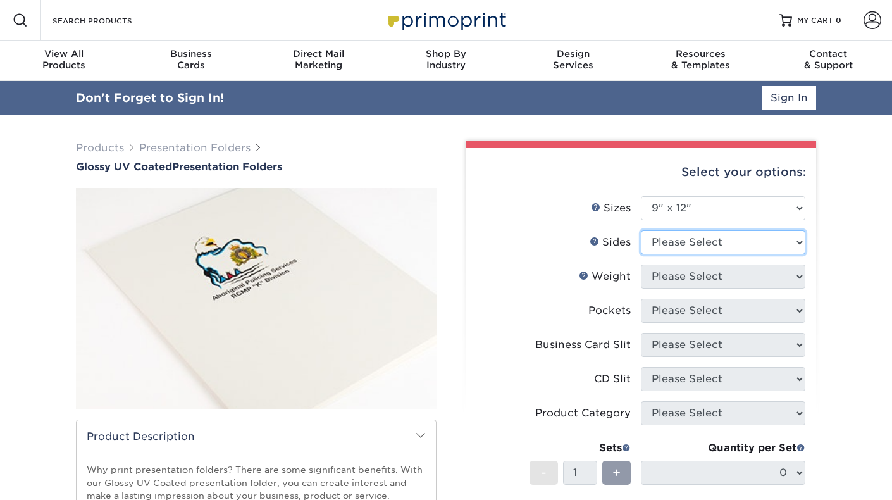
click at [677, 241] on select "Please Select Print Both Sides Print Front Only" at bounding box center [723, 242] width 164 height 24
select select "13abbda7-1d64-4f25-8bb2-c179b224825d"
click at [641, 230] on select "Please Select Print Both Sides Print Front Only" at bounding box center [723, 242] width 164 height 24
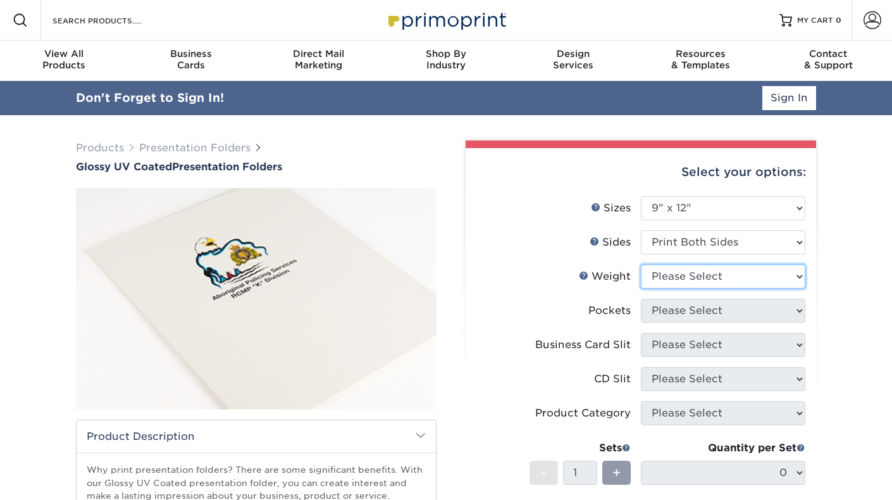
click at [682, 277] on select "Please Select 14PT 16PT" at bounding box center [723, 276] width 164 height 24
select select "16PT"
click at [641, 264] on select "Please Select 14PT 16PT" at bounding box center [723, 276] width 164 height 24
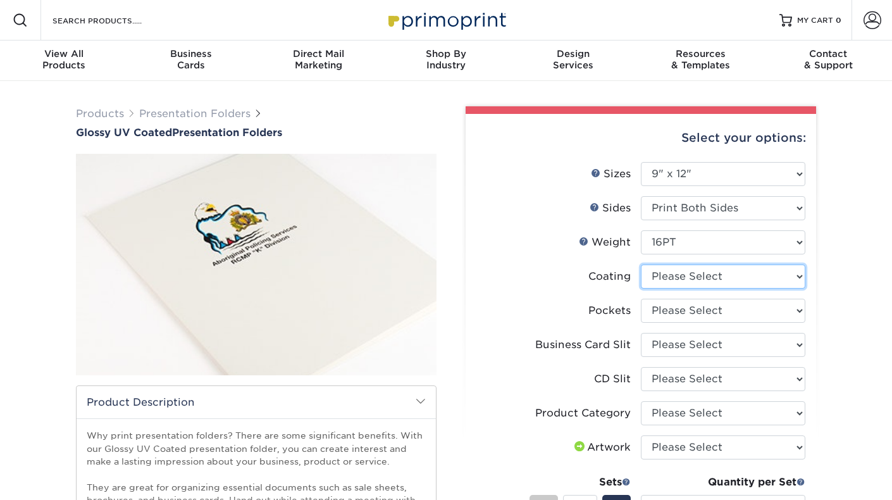
click at [682, 276] on select at bounding box center [723, 276] width 164 height 24
select select "ae367451-b2b8-45df-a344-0f05b6a12993"
click at [641, 264] on select at bounding box center [723, 276] width 164 height 24
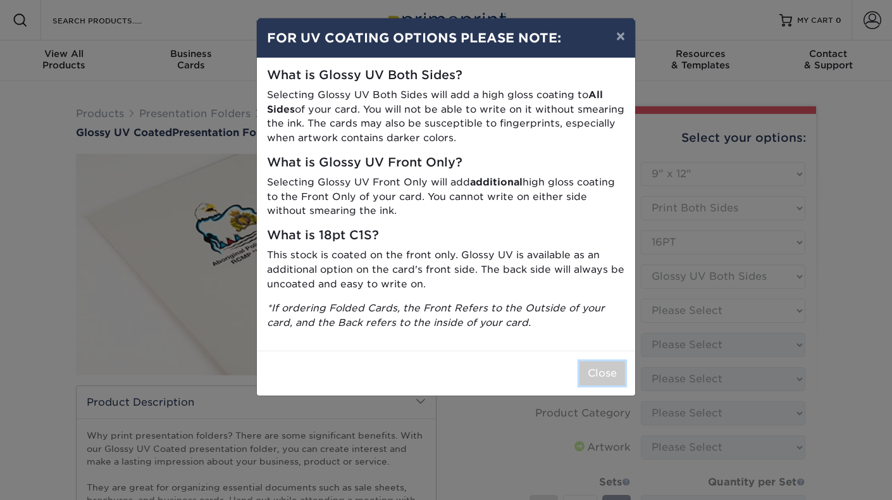
drag, startPoint x: 601, startPoint y: 369, endPoint x: 658, endPoint y: 333, distance: 67.4
click at [602, 367] on button "Close" at bounding box center [602, 373] width 46 height 24
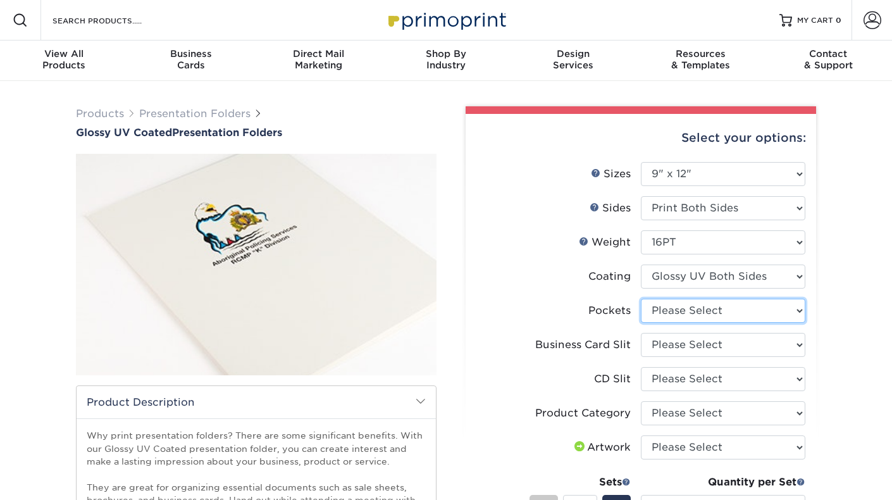
click at [703, 311] on select "Please Select 1 Pocket on the Left (Front) Side 1 Pocket on the Right (Back) Si…" at bounding box center [723, 311] width 164 height 24
select select "e8427203-e3c7-4640-a4e8-bae00c228d98"
click at [641, 299] on select "Please Select 1 Pocket on the Left (Front) Side 1 Pocket on the Right (Back) Si…" at bounding box center [723, 311] width 164 height 24
click at [682, 343] on select "Please Select No Business Card Slits On Both Pockets - Horizontal On Both Pocke…" at bounding box center [723, 345] width 164 height 24
select select "7e99cc7c-ff09-4e60-a1f6-bcfcb05688a6"
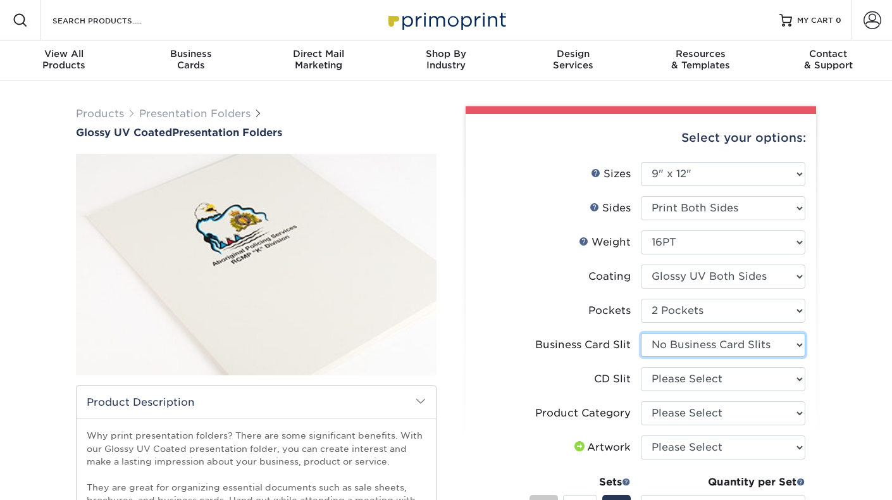
click at [641, 333] on select "Please Select No Business Card Slits On Both Pockets - Horizontal On Both Pocke…" at bounding box center [723, 345] width 164 height 24
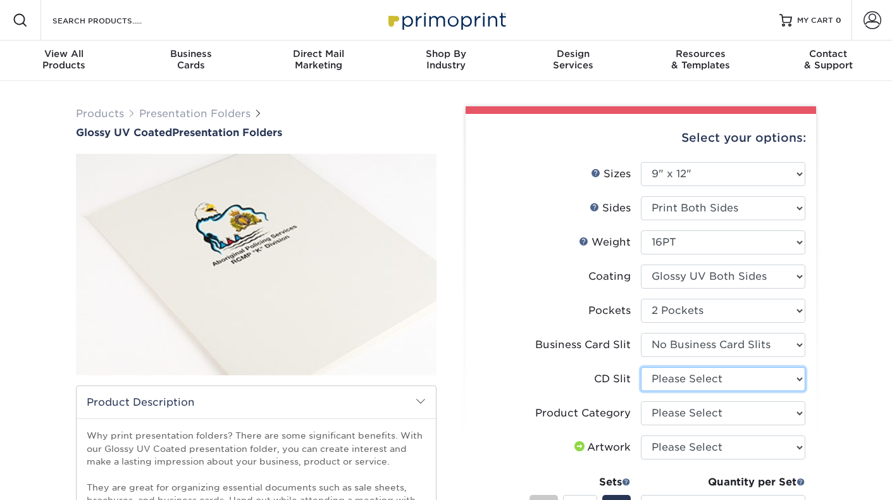
click at [670, 379] on select "Please Select No CD Slit On the Left (Front) Pocket On the Right (Back) Pocket" at bounding box center [723, 379] width 164 height 24
select select "a092264a-7428-4d8e-b024-417dbebc6e25"
click at [641, 367] on select "Please Select No CD Slit On the Left (Front) Pocket On the Right (Back) Pocket" at bounding box center [723, 379] width 164 height 24
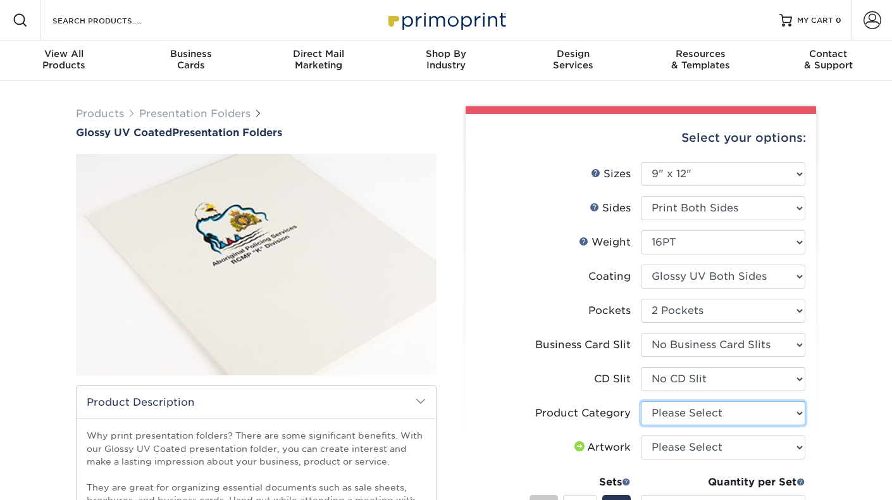
click at [677, 416] on select "Please Select Presentation Folders" at bounding box center [723, 413] width 164 height 24
select select "57f7a581-ec4a-49d7-930d-eb044a1d12ac"
click at [641, 401] on select "Please Select Presentation Folders" at bounding box center [723, 413] width 164 height 24
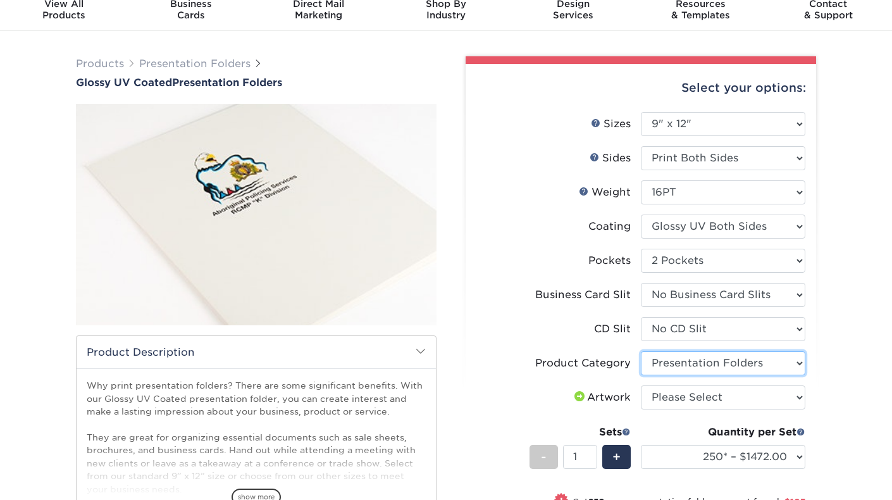
scroll to position [39, 0]
